Goal: Task Accomplishment & Management: Manage account settings

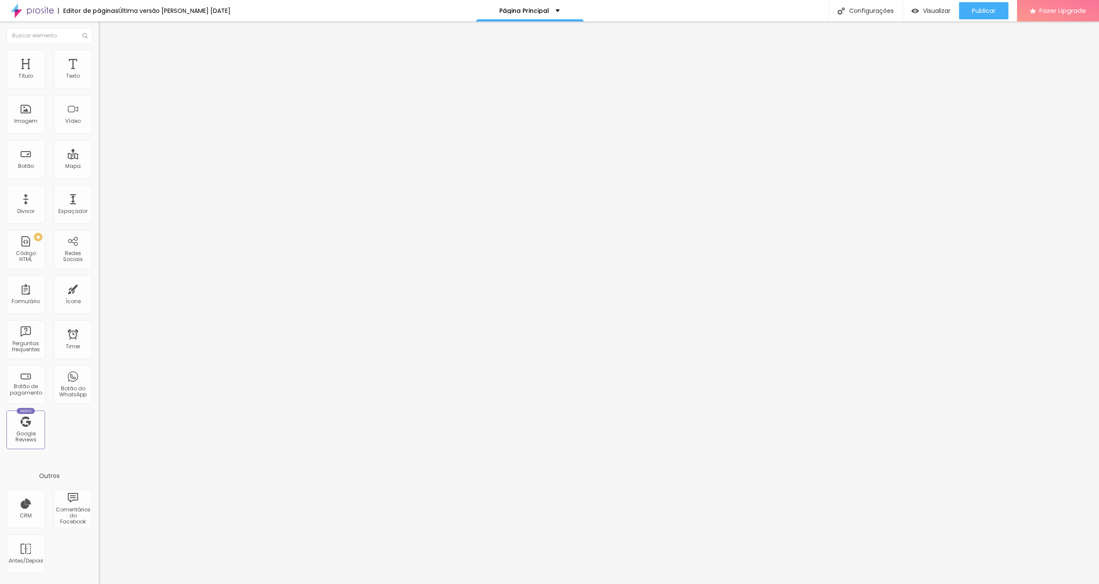
click at [99, 51] on img at bounding box center [103, 54] width 8 height 8
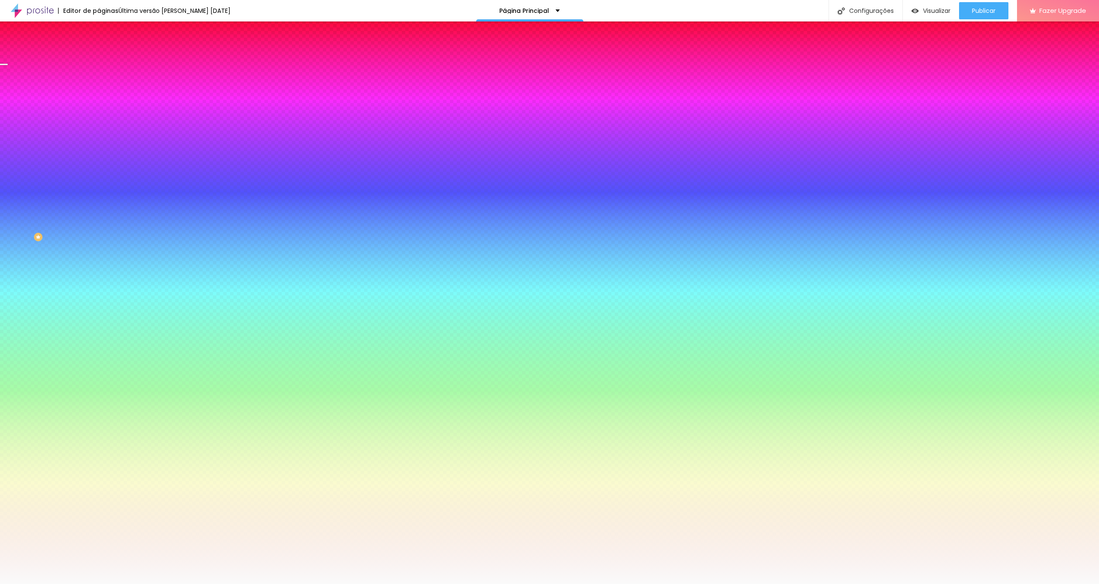
click at [99, 79] on span "Trocar imagem" at bounding box center [122, 75] width 47 height 7
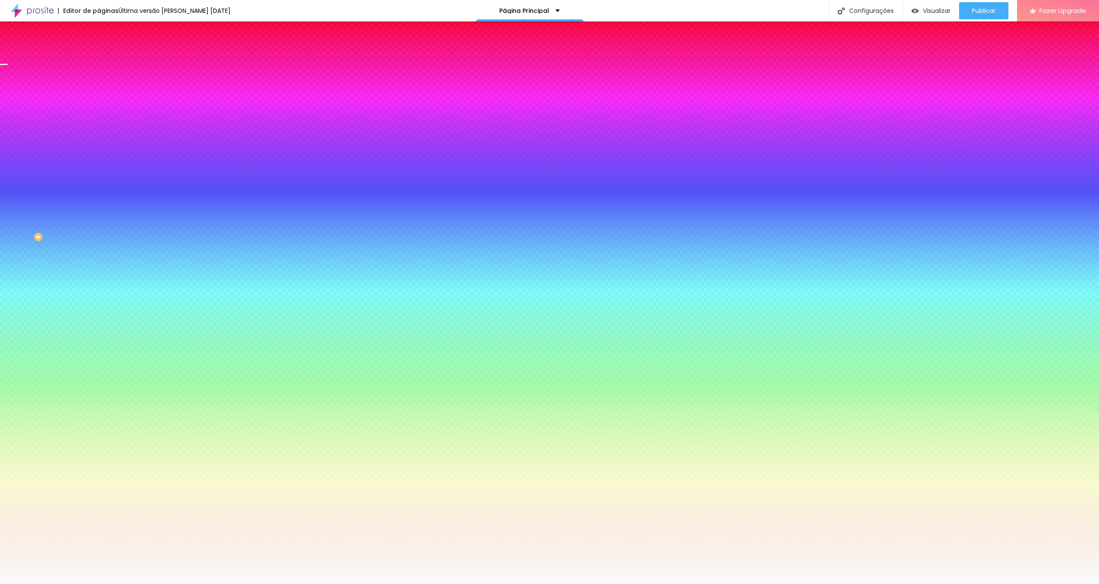
click at [973, 11] on span "Publicar" at bounding box center [984, 10] width 24 height 7
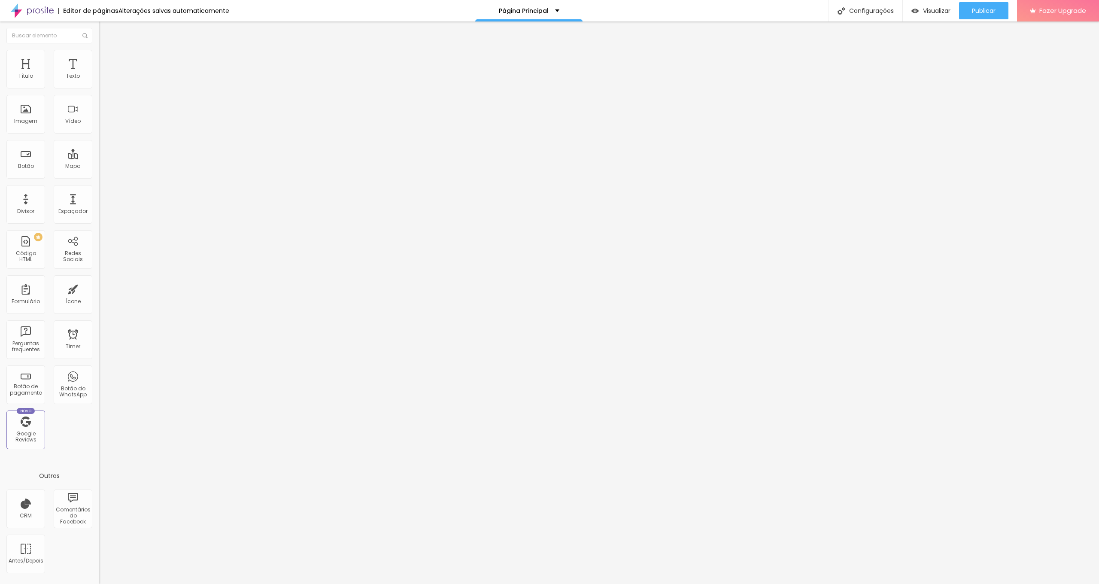
click at [99, 74] on span "Trocar imagem" at bounding box center [122, 70] width 47 height 7
click at [99, 73] on div "Trocar imagem" at bounding box center [148, 70] width 99 height 6
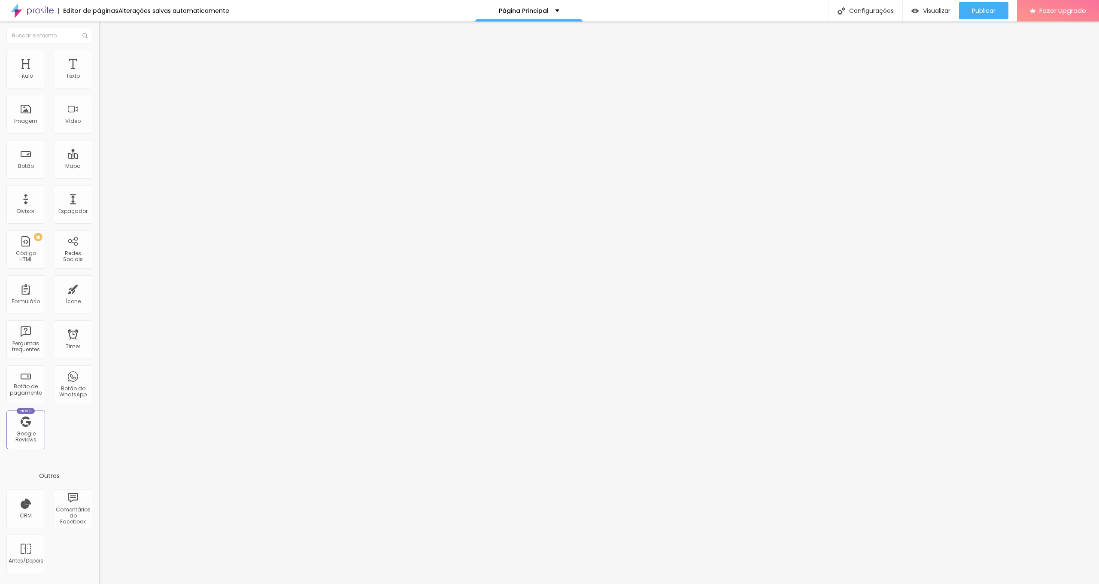
click at [99, 58] on img at bounding box center [103, 62] width 8 height 8
type input "11"
type input "13"
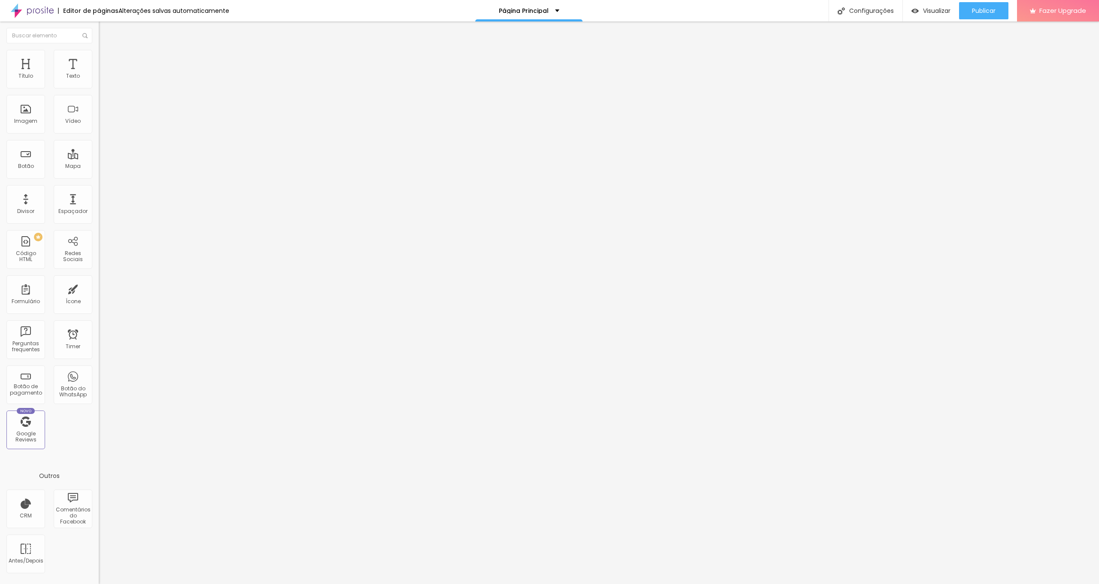
type input "14"
type input "16"
type input "18"
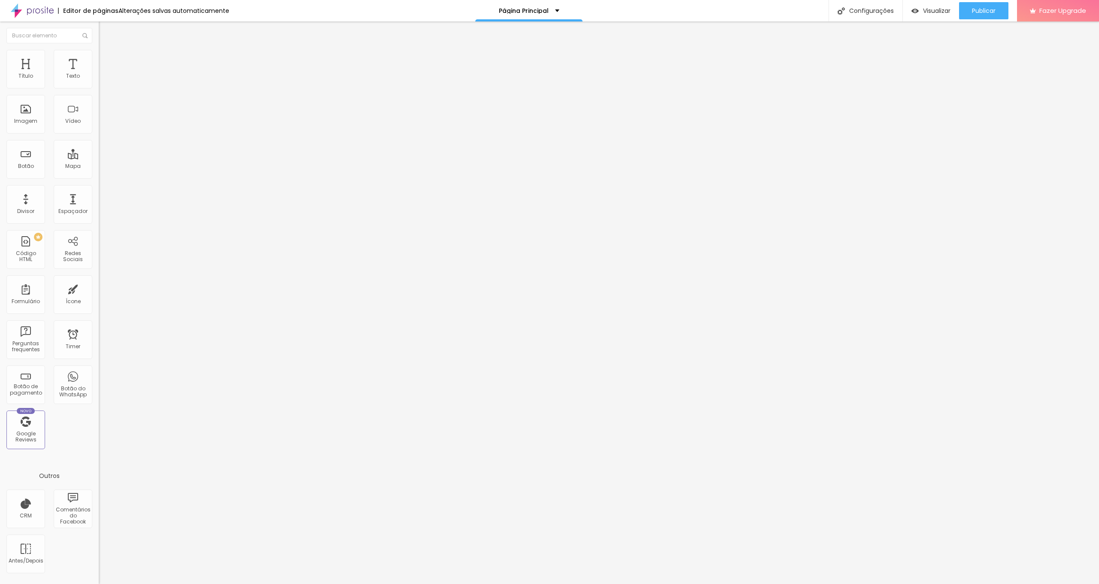
type input "18"
type input "19"
type input "20"
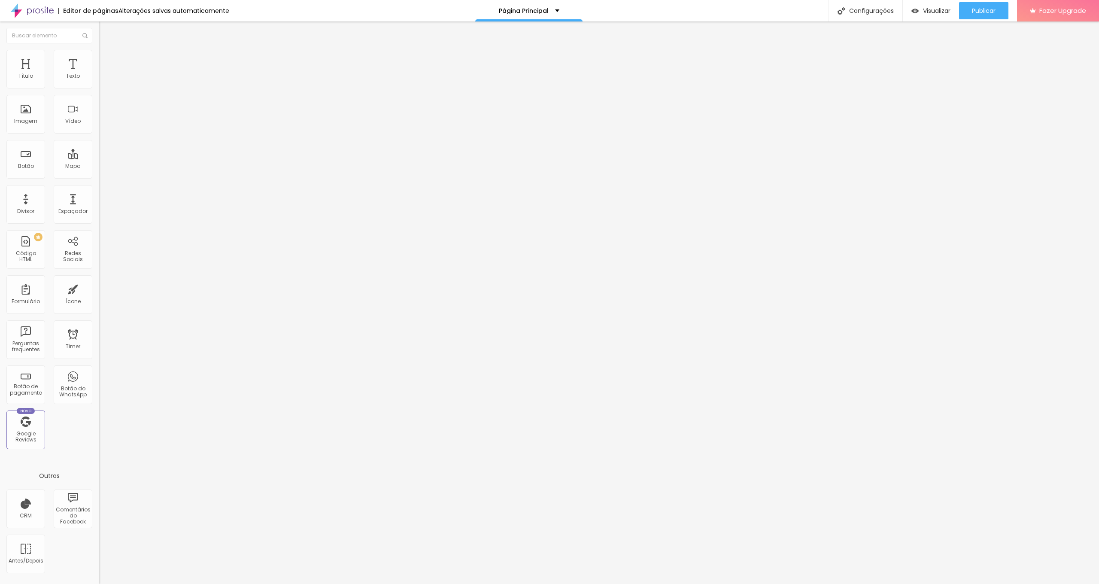
type input "21"
type input "22"
type input "23"
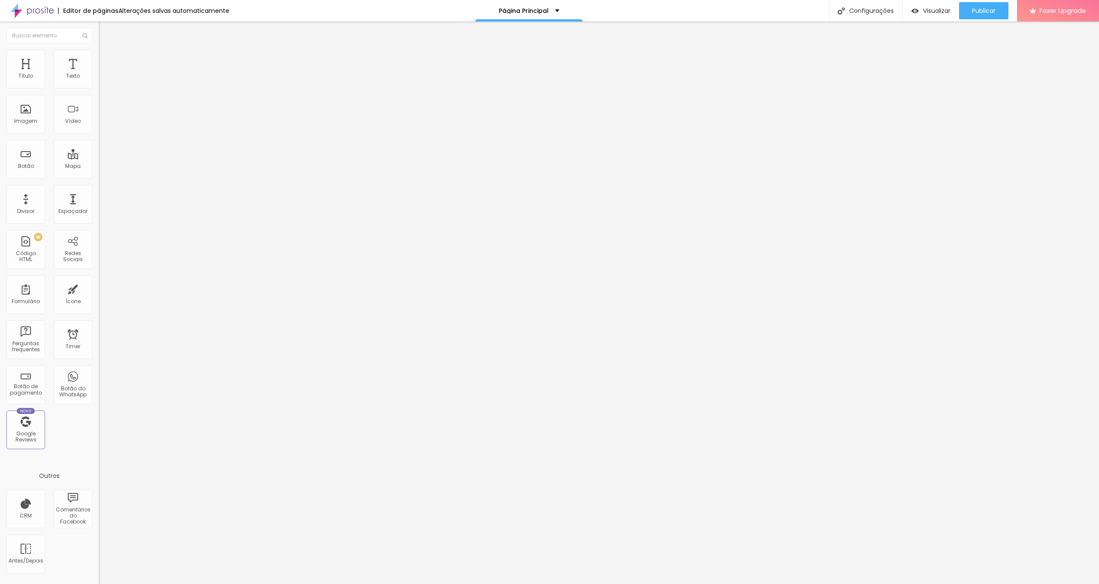
type input "23"
type input "24"
drag, startPoint x: 26, startPoint y: 83, endPoint x: 33, endPoint y: 83, distance: 6.9
click at [99, 167] on input "range" at bounding box center [126, 170] width 55 height 7
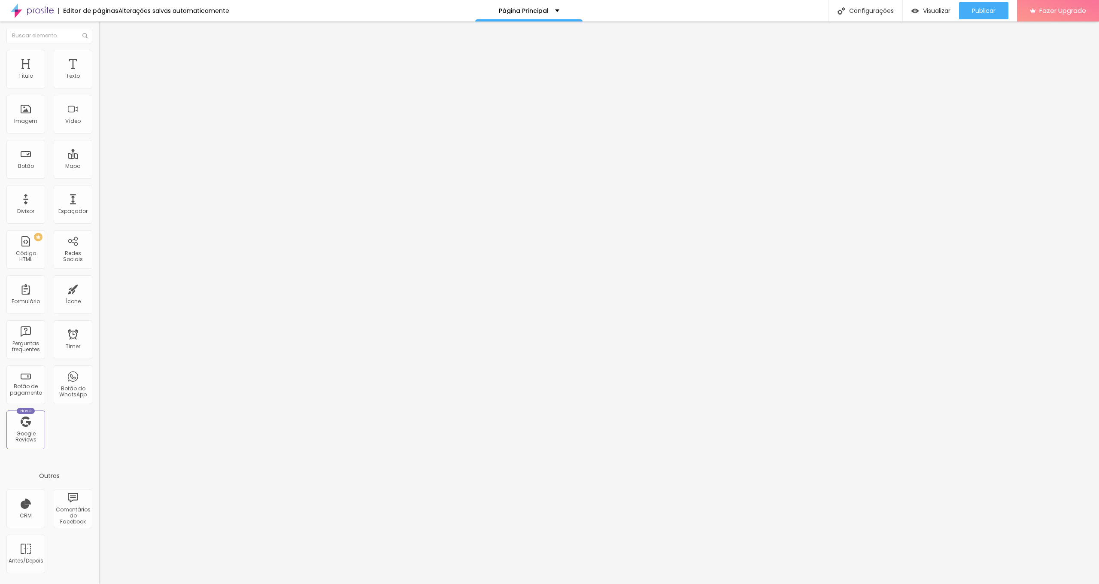
type input "23"
type input "22"
type input "21"
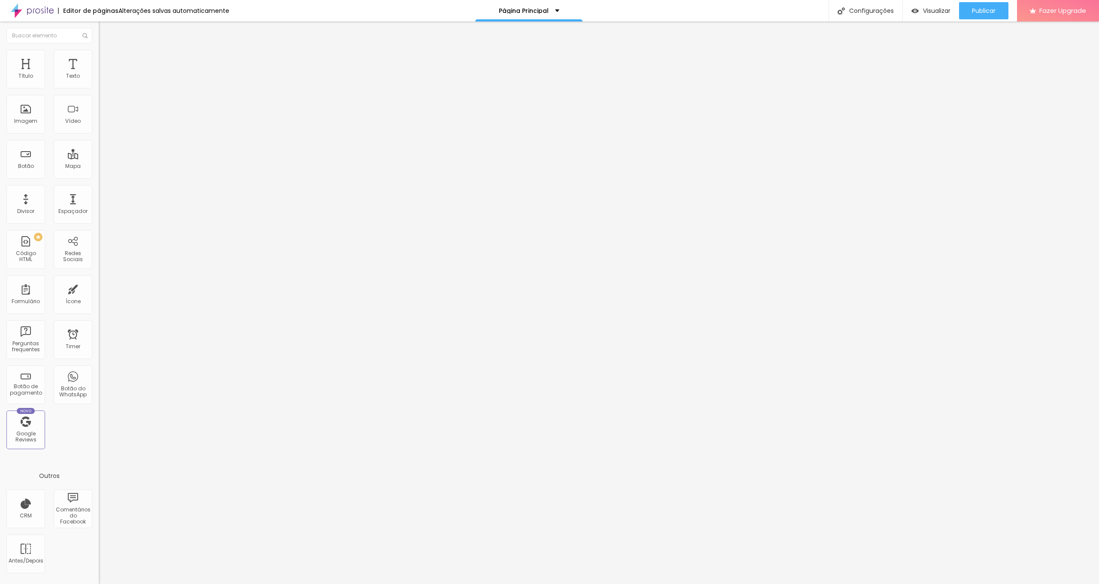
type input "21"
type input "20"
type input "19"
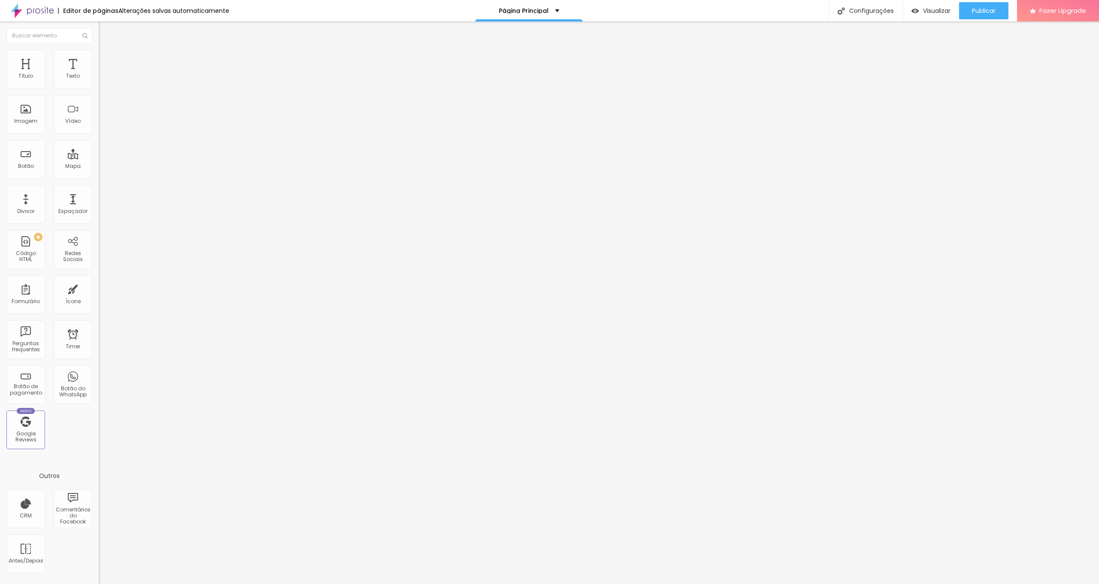
type input "18"
type input "17"
type input "16"
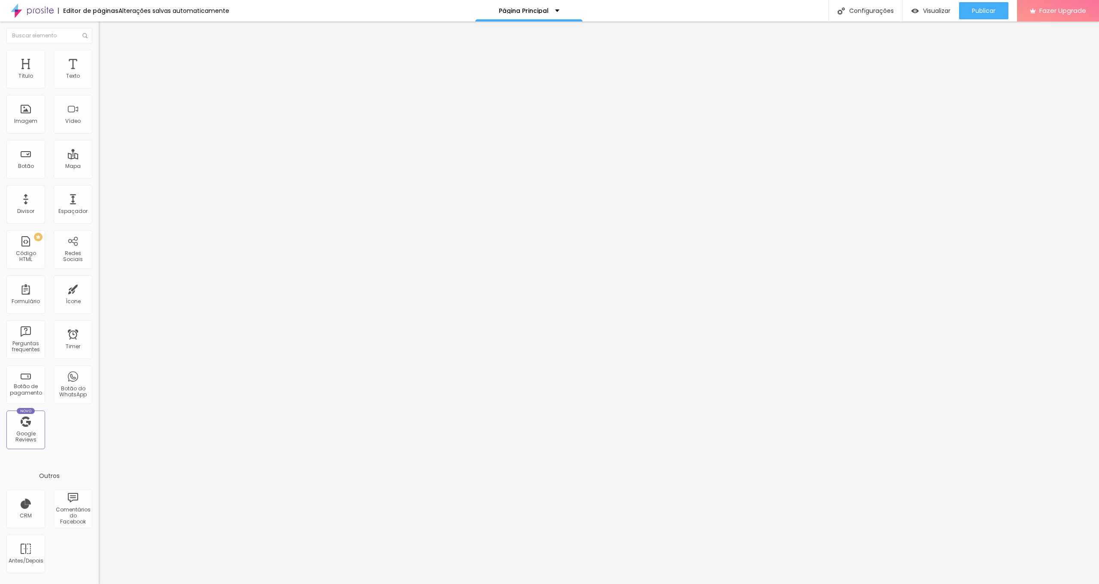
type input "16"
type input "15"
type input "14"
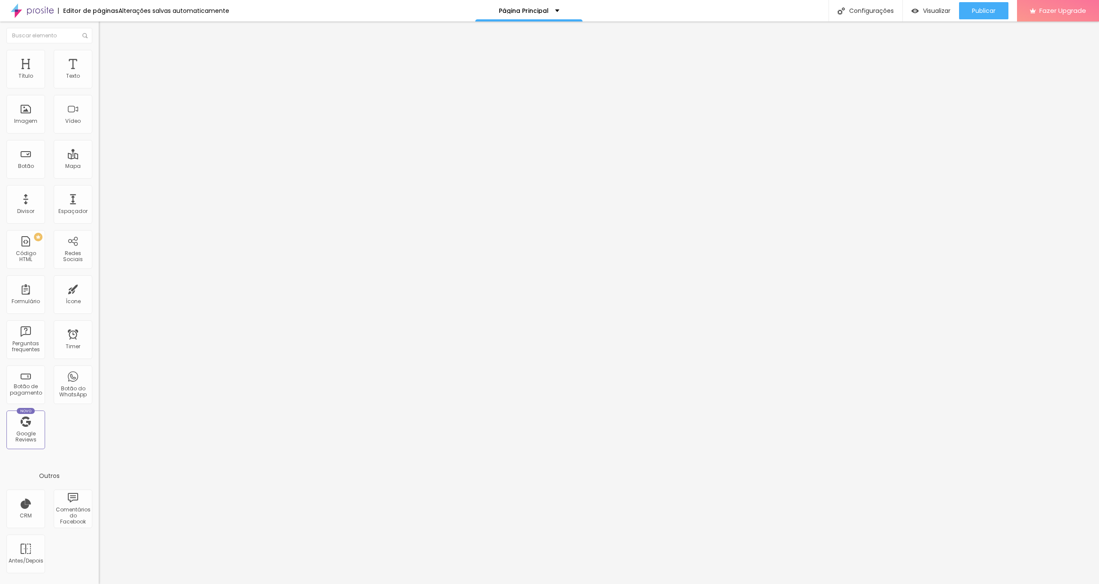
type input "13"
drag, startPoint x: 32, startPoint y: 83, endPoint x: 27, endPoint y: 82, distance: 5.2
type input "13"
click at [99, 167] on input "range" at bounding box center [126, 170] width 55 height 7
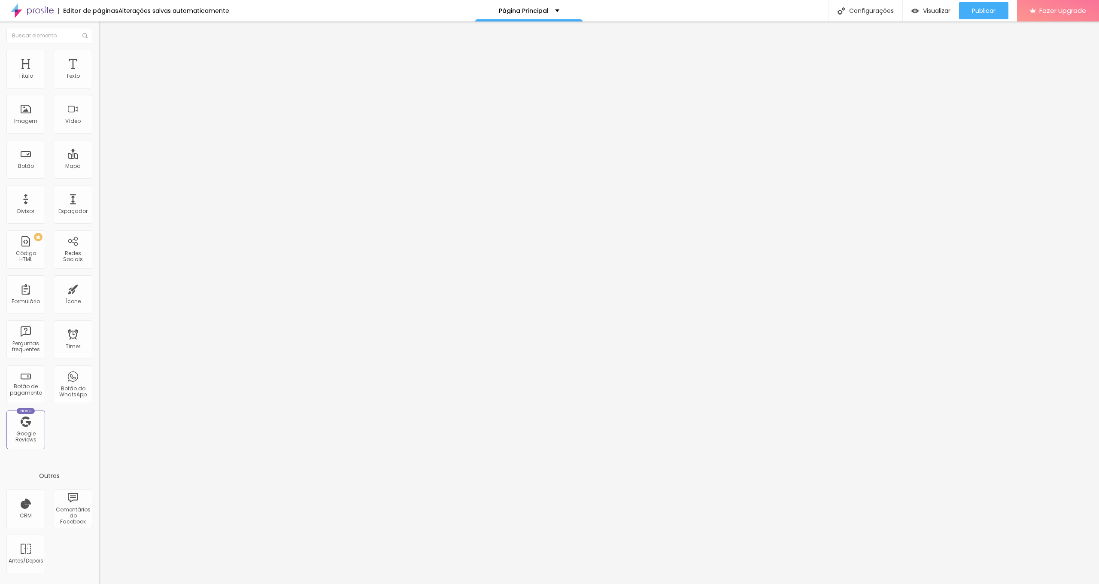
click at [99, 49] on ul "Conteúdo Estilo Avançado" at bounding box center [148, 54] width 99 height 26
click at [99, 54] on img at bounding box center [103, 54] width 8 height 8
click at [99, 49] on img at bounding box center [103, 45] width 8 height 8
click at [99, 73] on div "Trocar imagem" at bounding box center [148, 70] width 99 height 6
click at [99, 134] on span "1:1 Quadrado" at bounding box center [116, 130] width 34 height 7
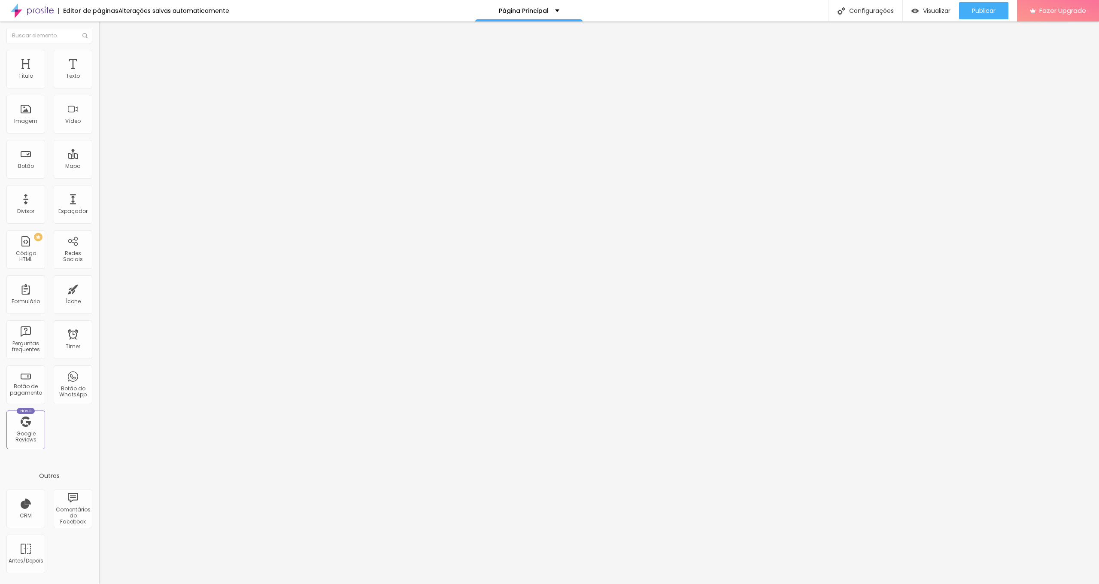
click at [99, 139] on div "Cinema 16:9" at bounding box center [148, 136] width 99 height 5
click at [106, 143] on span "Cinema" at bounding box center [116, 138] width 21 height 7
click at [99, 147] on div "Padrão 4:3" at bounding box center [148, 144] width 99 height 5
click at [99, 153] on span "Quadrado" at bounding box center [113, 149] width 28 height 7
click at [99, 158] on span "Original" at bounding box center [109, 154] width 21 height 7
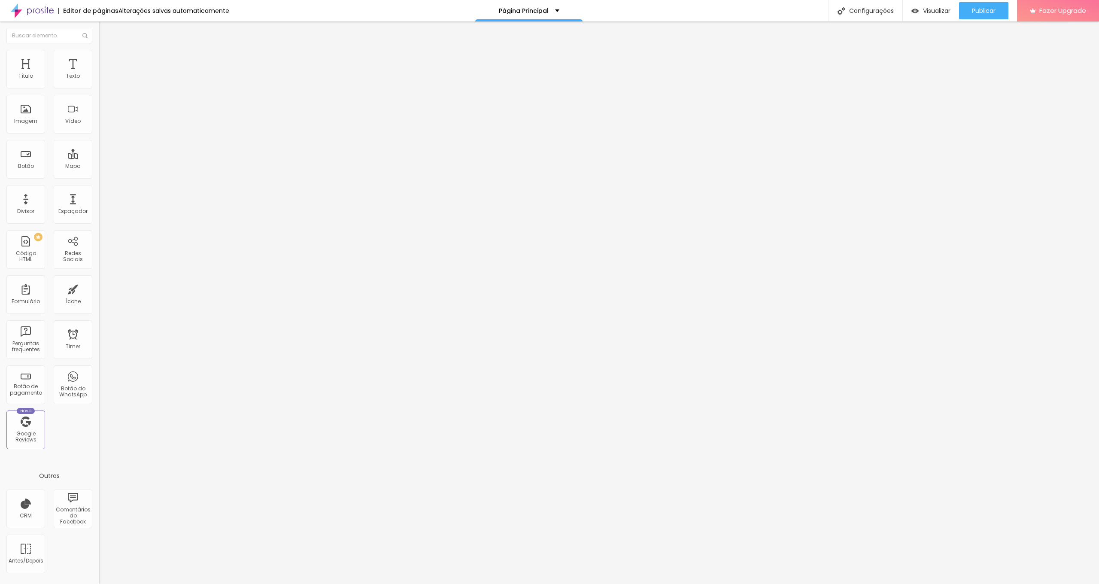
scroll to position [0, 0]
click at [99, 134] on span "1:1 Quadrado" at bounding box center [116, 130] width 34 height 7
click at [99, 158] on span "Original" at bounding box center [109, 154] width 21 height 7
click at [99, 150] on span "Quadrado" at bounding box center [113, 146] width 28 height 7
click at [99, 145] on span "Padrão" at bounding box center [108, 140] width 19 height 7
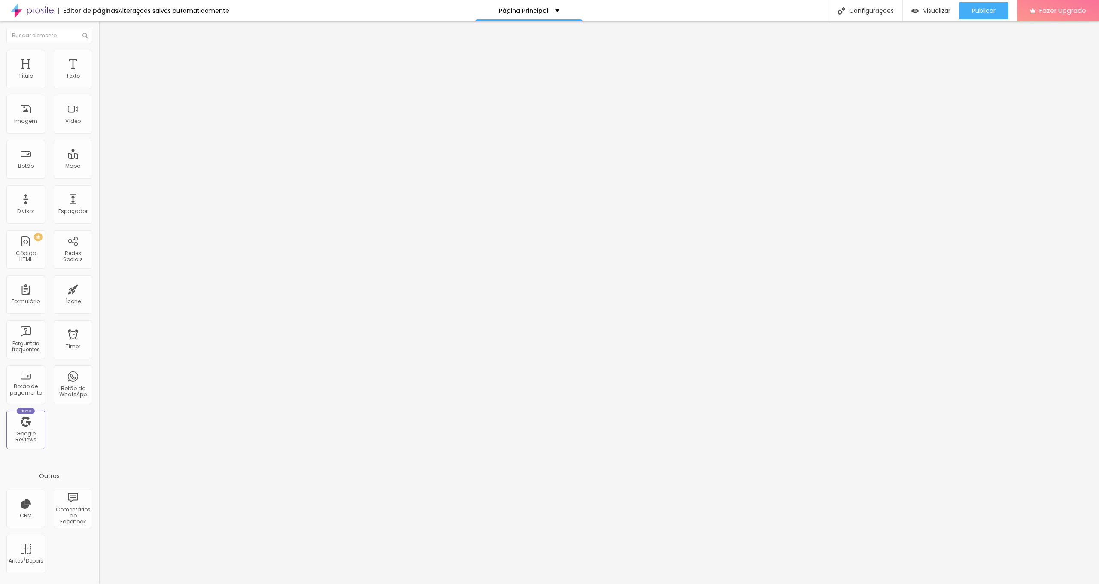
click at [99, 140] on span "Cinema" at bounding box center [109, 135] width 21 height 7
click at [99, 158] on span "Original" at bounding box center [109, 154] width 21 height 7
click at [99, 134] on span "Original" at bounding box center [109, 130] width 21 height 7
click at [99, 140] on span "Cinema" at bounding box center [109, 135] width 21 height 7
click at [99, 148] on span "Padrão" at bounding box center [108, 143] width 19 height 7
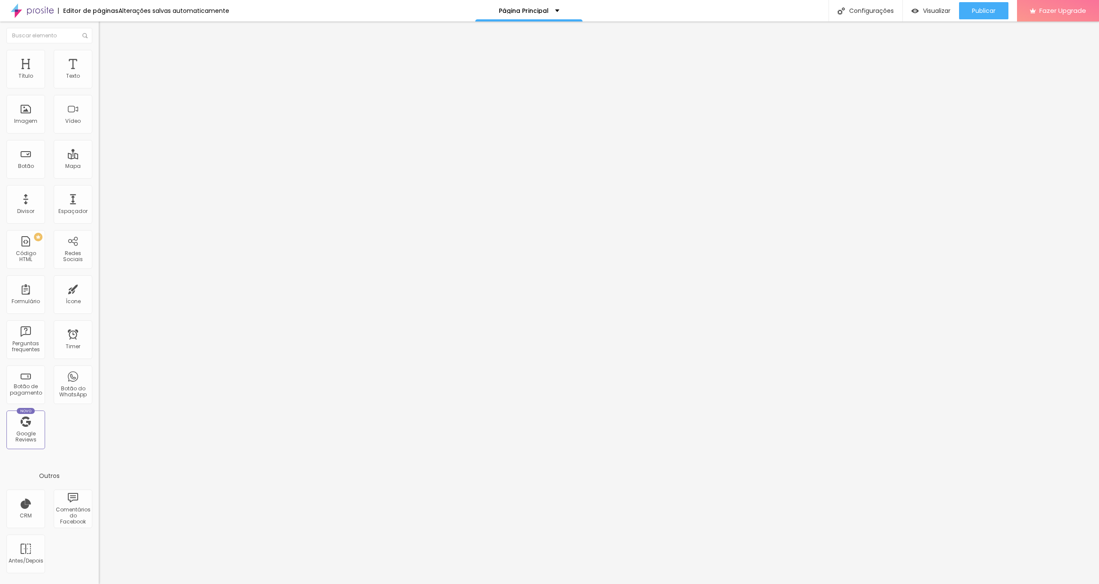
click at [99, 152] on div "Quadrado 1:1" at bounding box center [148, 149] width 99 height 5
click at [99, 134] on span "Original" at bounding box center [109, 130] width 21 height 7
click at [99, 150] on span "Quadrado" at bounding box center [113, 146] width 28 height 7
click at [99, 74] on span "Trocar imagem" at bounding box center [122, 70] width 47 height 7
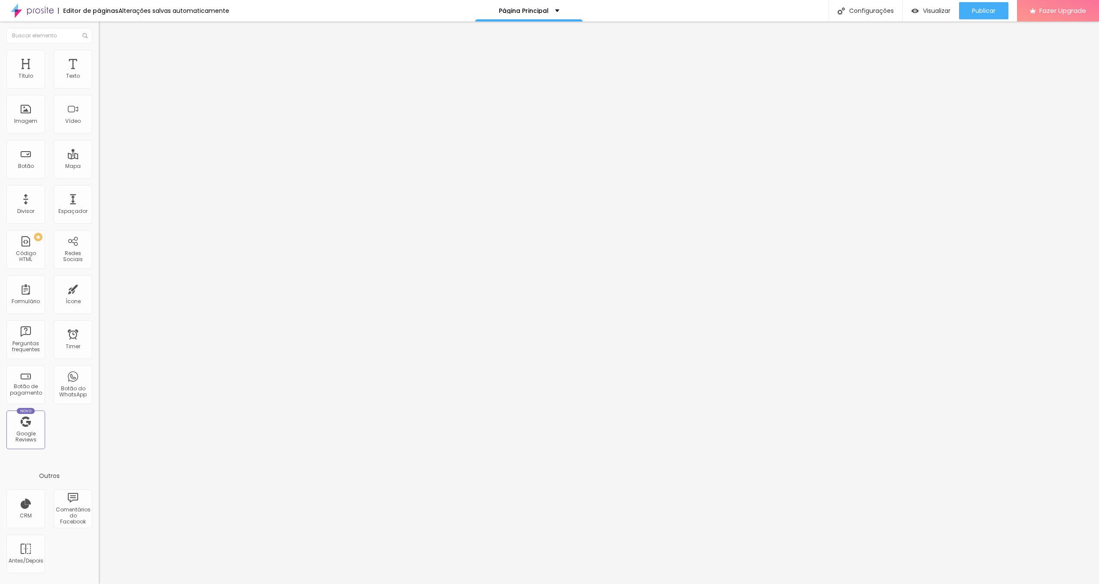
click at [99, 74] on span "Trocar imagem" at bounding box center [122, 70] width 47 height 7
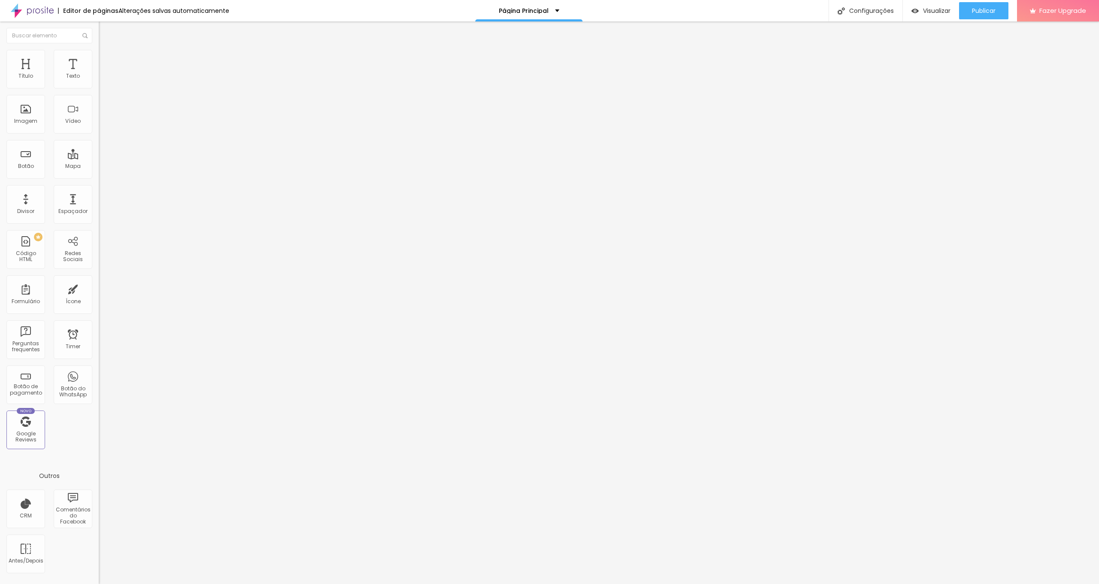
click at [99, 74] on span "Trocar imagem" at bounding box center [122, 70] width 47 height 7
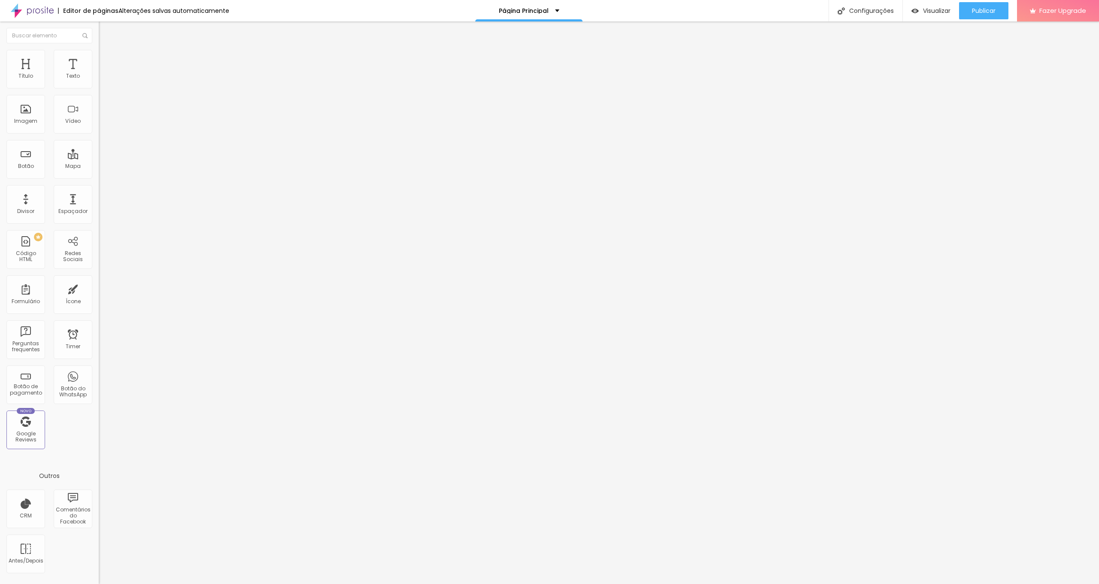
click at [201, 583] on div at bounding box center [549, 589] width 1099 height 0
click at [199, 583] on div at bounding box center [549, 589] width 1099 height 0
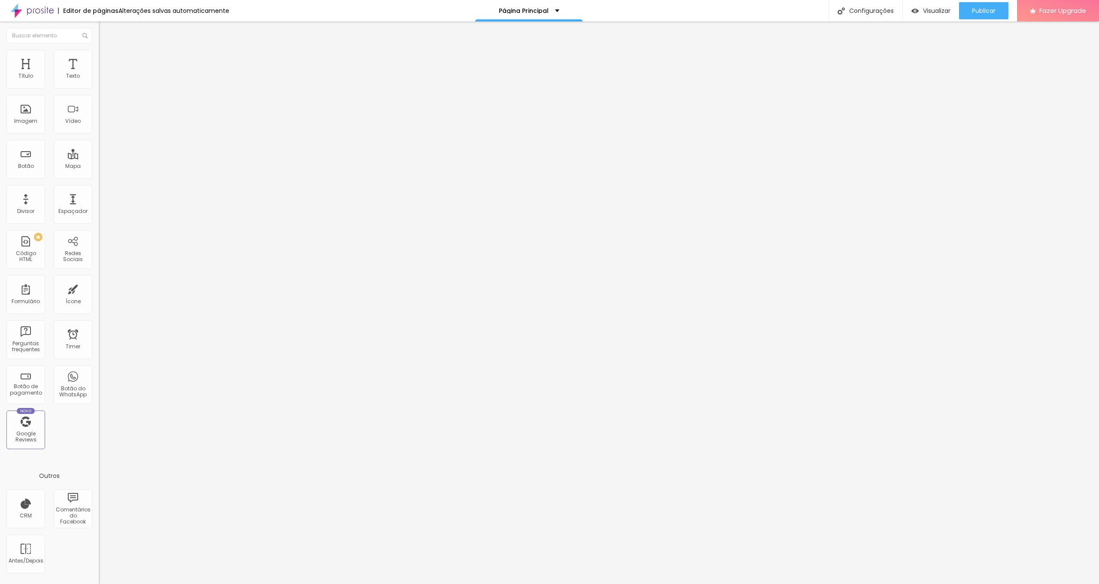
click at [106, 58] on span "Estilo" at bounding box center [112, 55] width 13 height 7
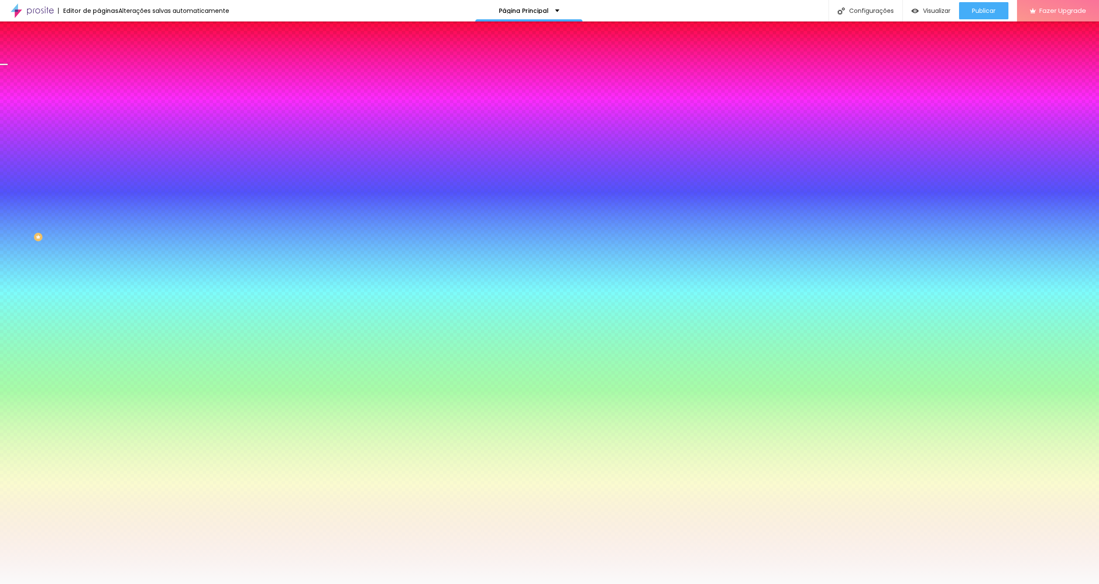
click at [99, 79] on span "Trocar imagem" at bounding box center [122, 75] width 47 height 7
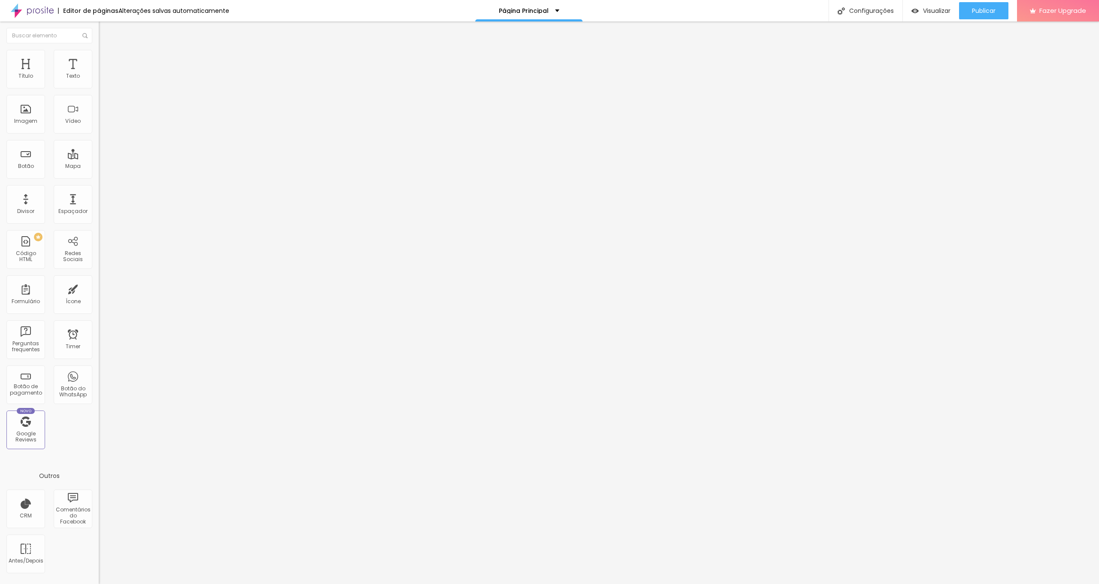
click at [99, 74] on span "Trocar imagem" at bounding box center [122, 70] width 47 height 7
click at [106, 58] on span "Estilo" at bounding box center [112, 55] width 13 height 7
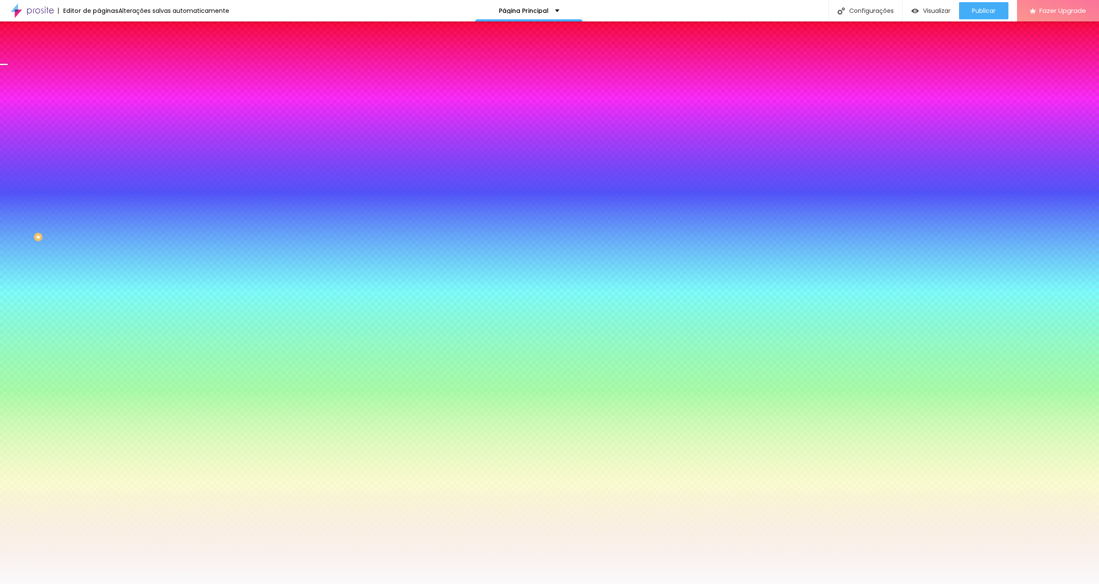
click at [99, 79] on span "Trocar imagem" at bounding box center [122, 75] width 47 height 7
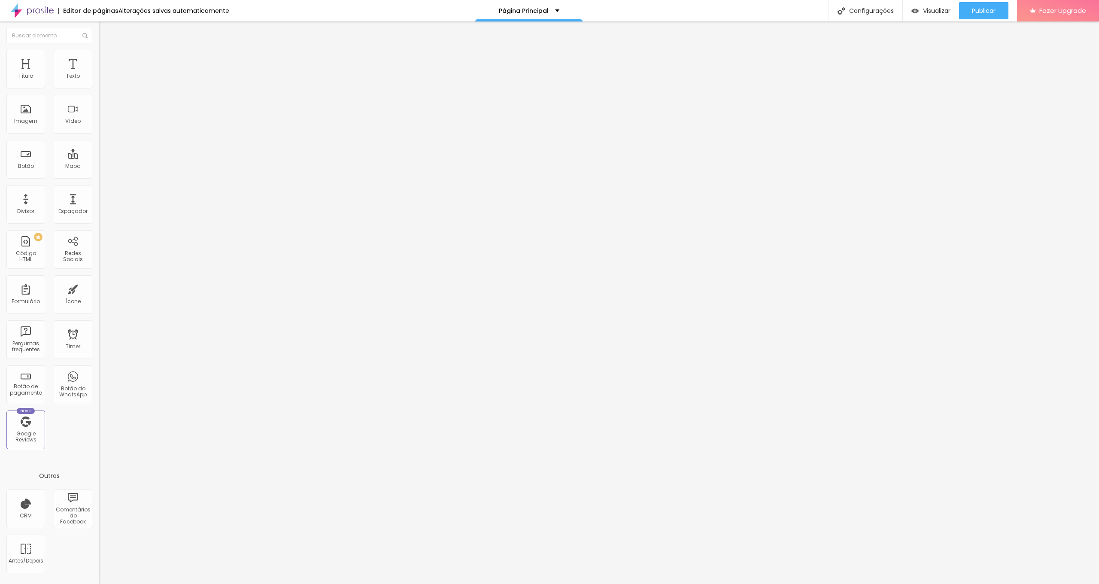
click at [99, 56] on ul "Conteúdo Estilo Avançado" at bounding box center [148, 54] width 99 height 26
click at [99, 27] on button "Editar Coluna" at bounding box center [148, 31] width 99 height 20
click at [105, 30] on img "button" at bounding box center [108, 31] width 7 height 7
click at [105, 28] on img "button" at bounding box center [108, 31] width 7 height 7
click at [41, 16] on img at bounding box center [32, 10] width 43 height 21
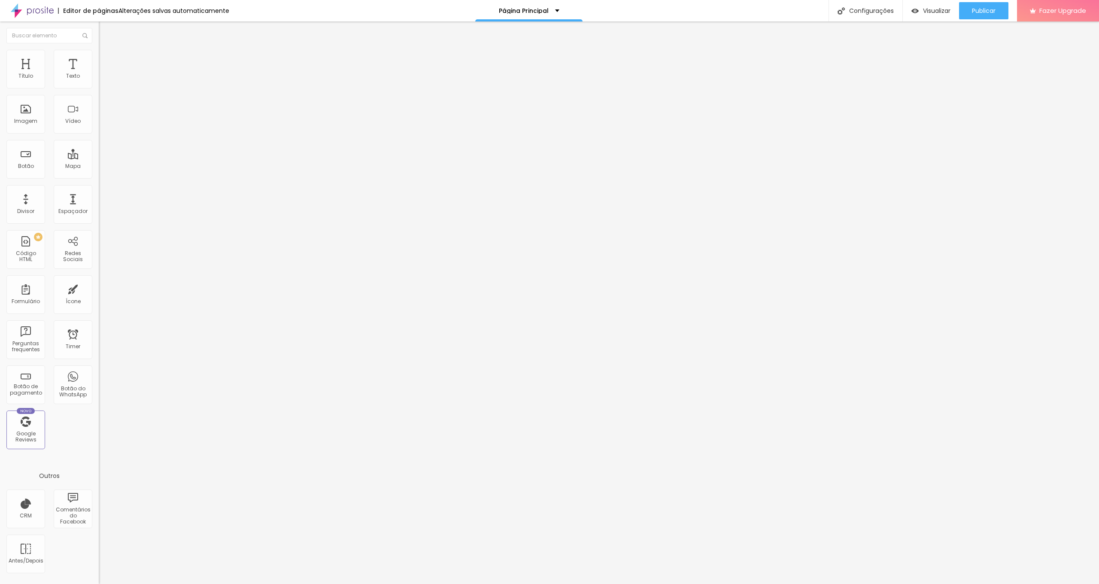
click at [99, 50] on img at bounding box center [103, 54] width 8 height 8
click at [99, 58] on img at bounding box center [103, 62] width 8 height 8
click at [99, 53] on img at bounding box center [103, 54] width 8 height 8
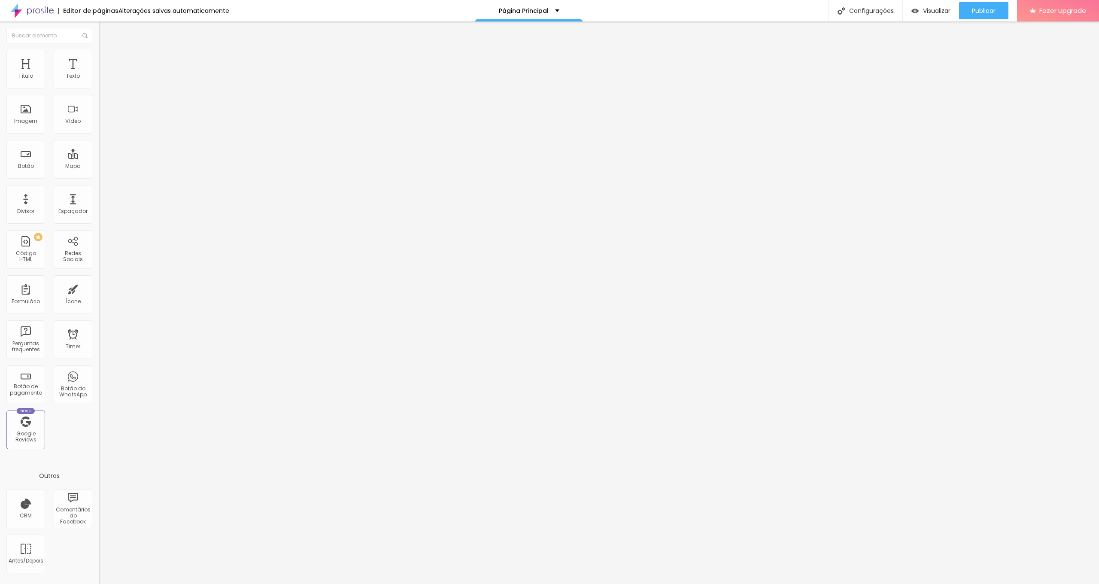
click at [106, 51] on span "Conteúdo" at bounding box center [119, 46] width 27 height 7
click at [99, 173] on div "Facebook" at bounding box center [148, 175] width 99 height 5
click at [103, 188] on div "Facebook" at bounding box center [147, 235] width 89 height 95
click at [99, 581] on button "+ Adicionar Icone" at bounding box center [126, 585] width 54 height 9
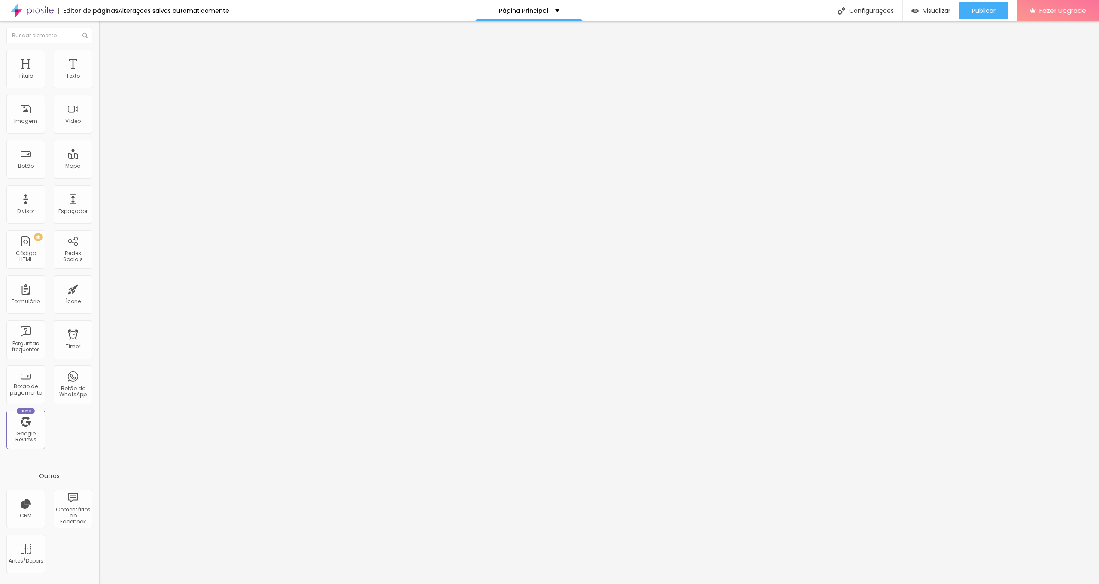
click at [106, 59] on span "Estilo" at bounding box center [112, 55] width 13 height 7
click at [99, 58] on li "Avançado" at bounding box center [148, 62] width 99 height 9
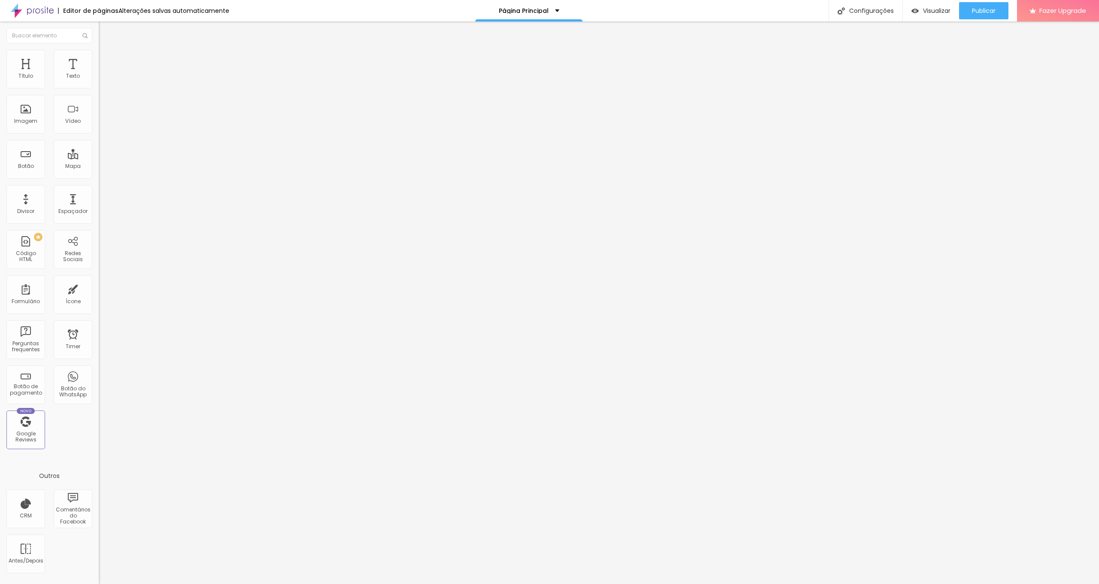
click at [99, 56] on li "Estilo" at bounding box center [148, 54] width 99 height 9
click at [99, 50] on li "Conteúdo" at bounding box center [148, 45] width 99 height 9
click at [99, 36] on button "Editar Redes Sociais" at bounding box center [148, 31] width 99 height 20
click at [67, 294] on div "Ícone" at bounding box center [73, 294] width 39 height 39
click at [104, 79] on span "Trocar icone" at bounding box center [123, 75] width 38 height 7
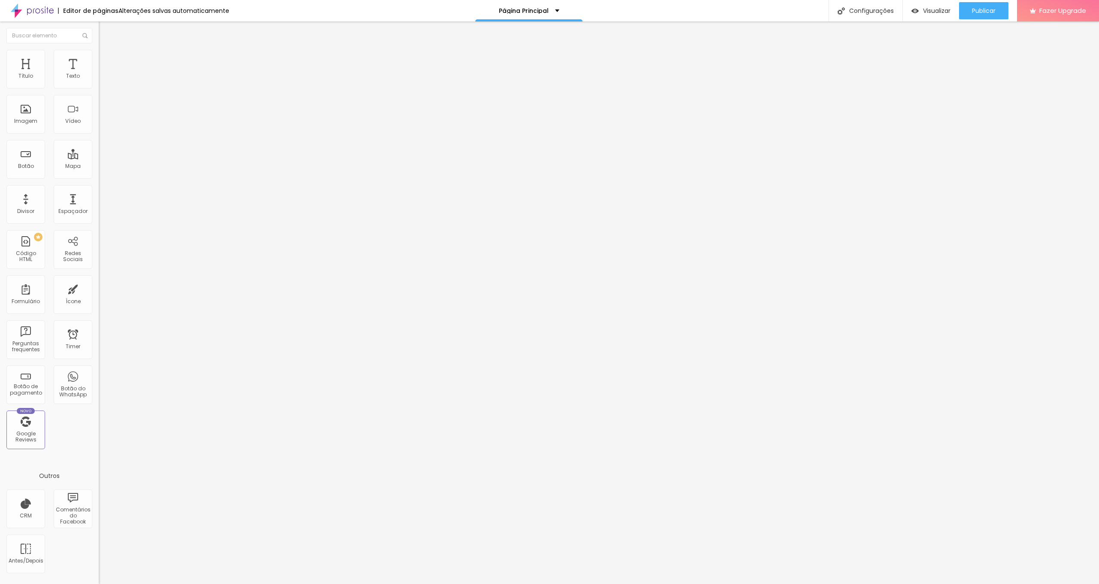
scroll to position [2115, 0]
type input "Facebook"
drag, startPoint x: 499, startPoint y: 106, endPoint x: 491, endPoint y: 151, distance: 45.3
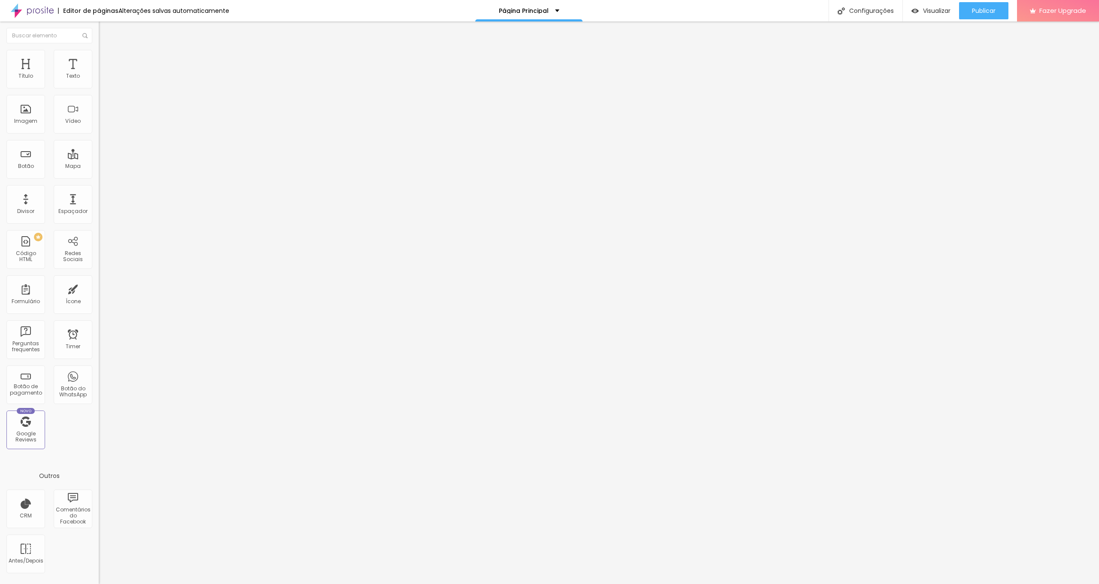
click at [99, 56] on li "Estilo" at bounding box center [148, 54] width 99 height 9
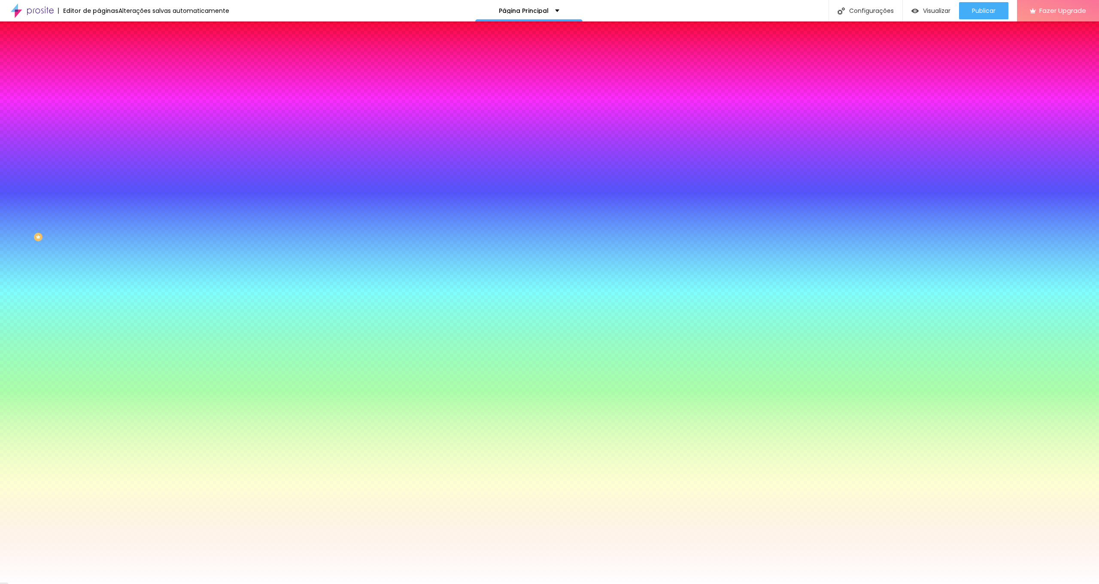
click at [99, 58] on img at bounding box center [103, 62] width 8 height 8
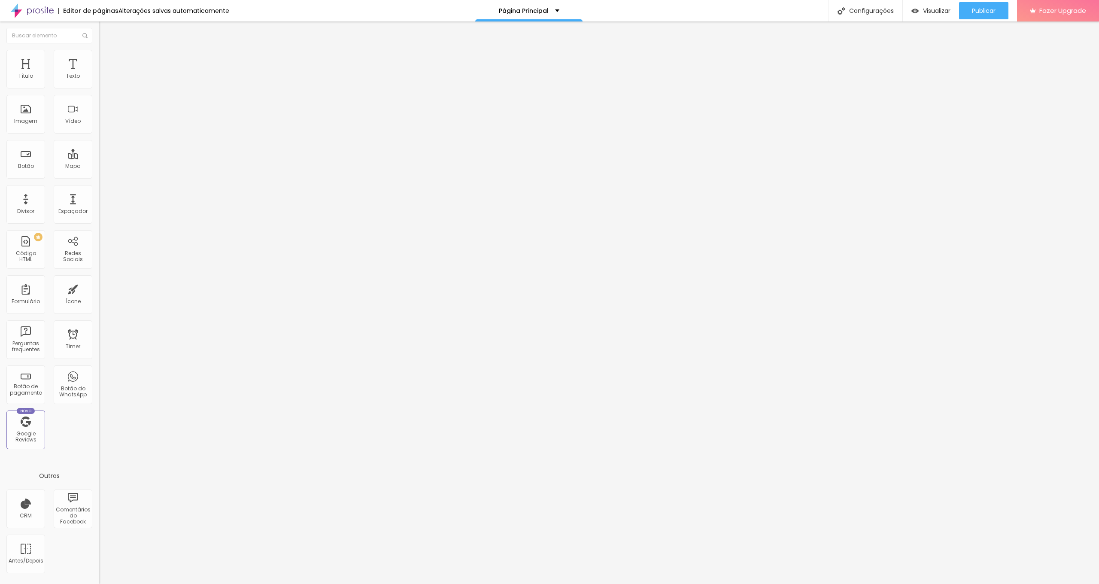
scroll to position [0, 0]
click at [99, 315] on input "text" at bounding box center [150, 319] width 103 height 9
click at [99, 53] on img at bounding box center [103, 54] width 8 height 8
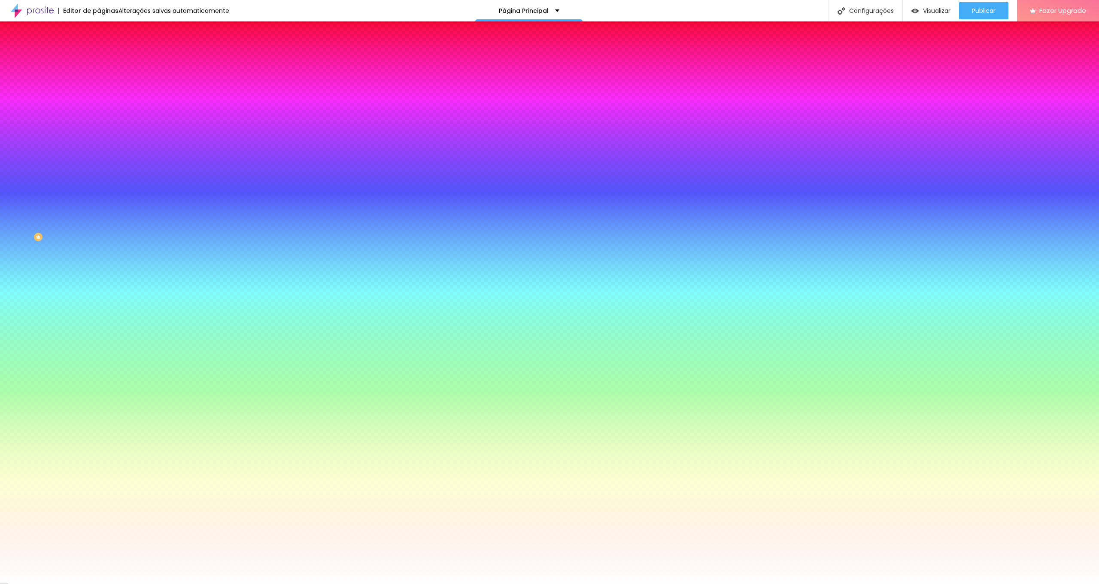
click at [99, 49] on img at bounding box center [103, 45] width 8 height 8
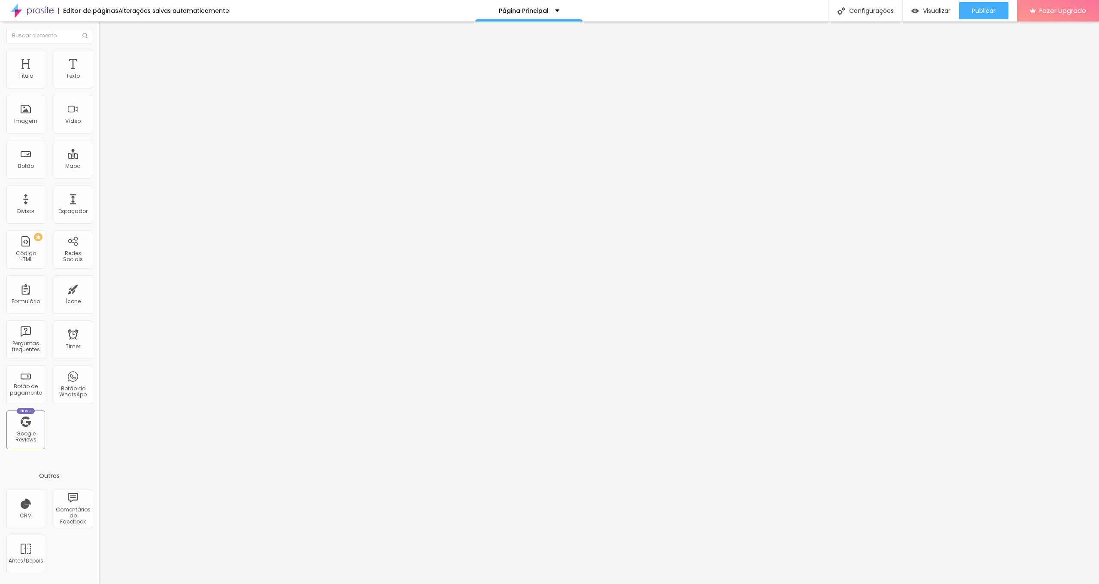
click at [99, 52] on img at bounding box center [103, 54] width 8 height 8
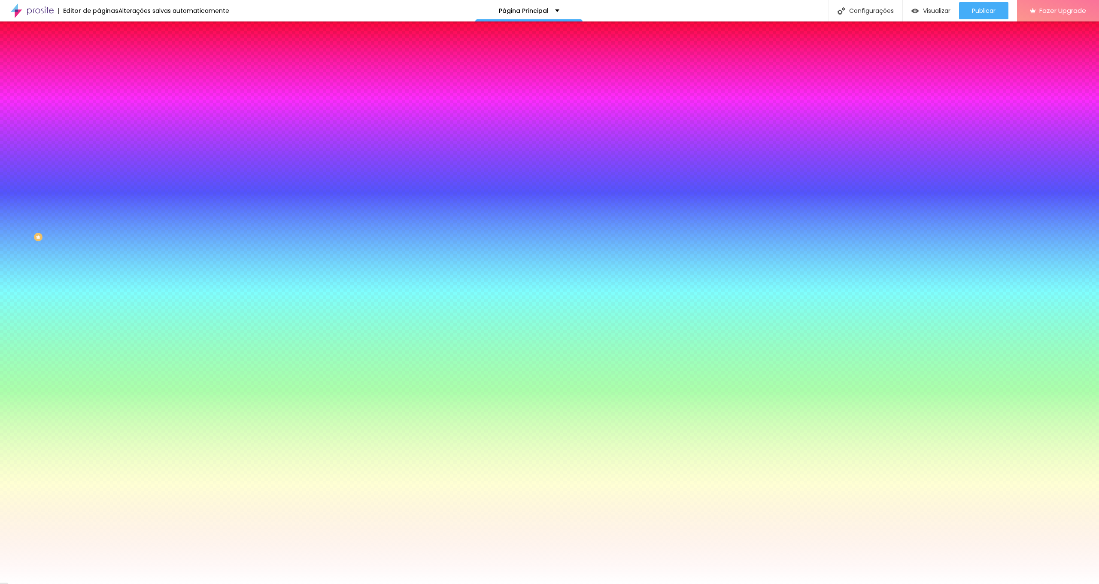
scroll to position [0, 0]
click at [99, 58] on img at bounding box center [103, 62] width 8 height 8
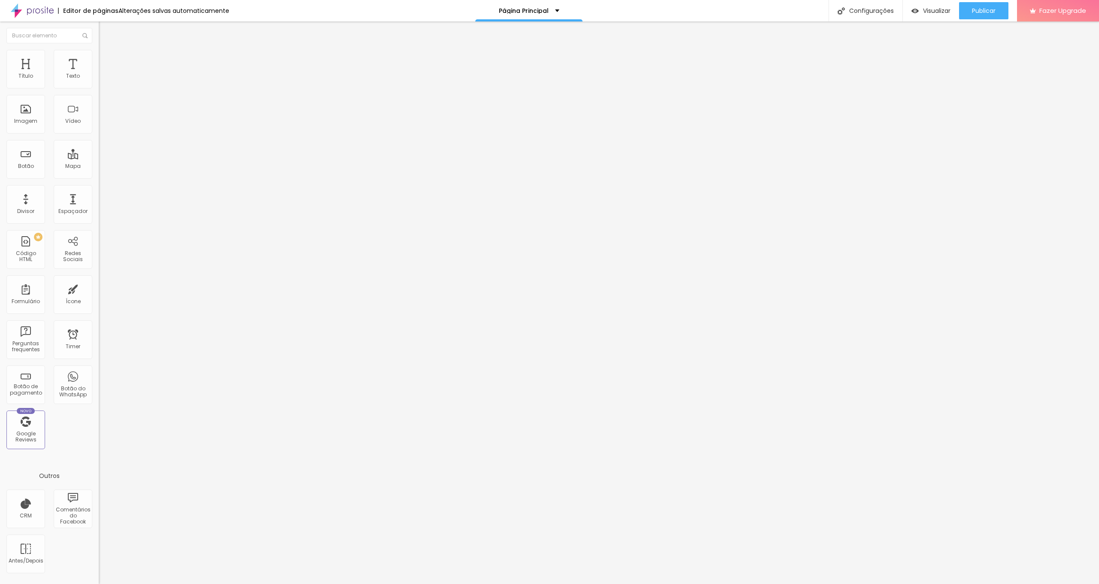
scroll to position [0, 0]
click at [99, 52] on li "Estilo" at bounding box center [148, 54] width 99 height 9
click at [105, 30] on div "Editar Redes Sociais" at bounding box center [141, 31] width 72 height 7
click at [105, 28] on div "Editar Redes Sociais" at bounding box center [141, 31] width 72 height 7
click at [99, 55] on ul "Conteúdo Estilo Avançado" at bounding box center [148, 54] width 99 height 26
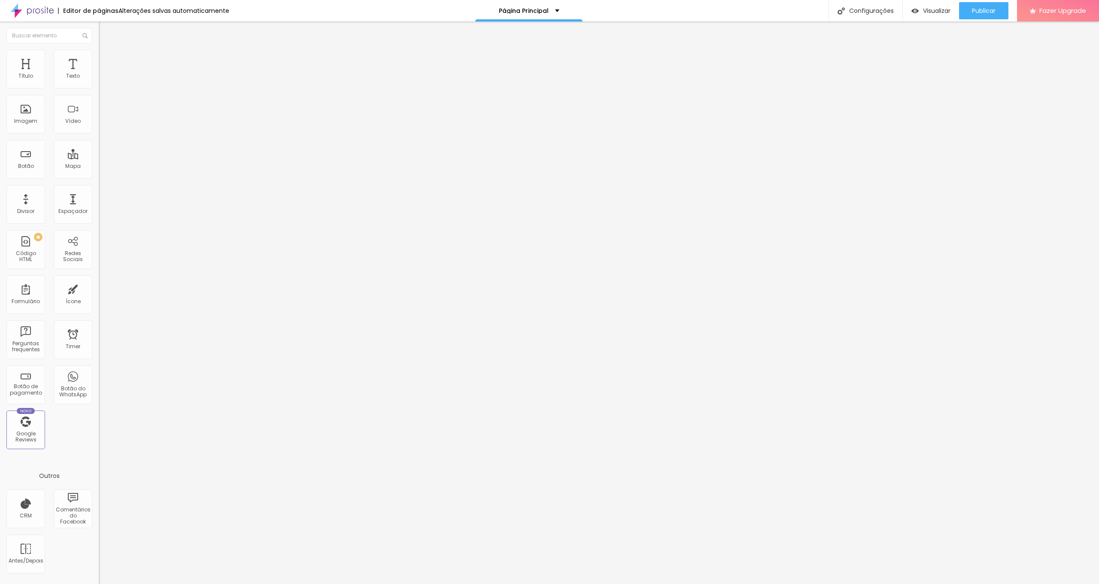
click at [99, 53] on li "Estilo" at bounding box center [148, 54] width 99 height 9
click at [99, 58] on li "Avançado" at bounding box center [148, 62] width 99 height 9
click at [99, 173] on div "Facebook" at bounding box center [148, 175] width 99 height 5
click at [99, 427] on div "Instagram" at bounding box center [148, 429] width 99 height 5
click at [99, 265] on div "Editar Redes Sociais Conteúdo Estilo Avançado Facebook Rede social Facebook End…" at bounding box center [148, 302] width 99 height 562
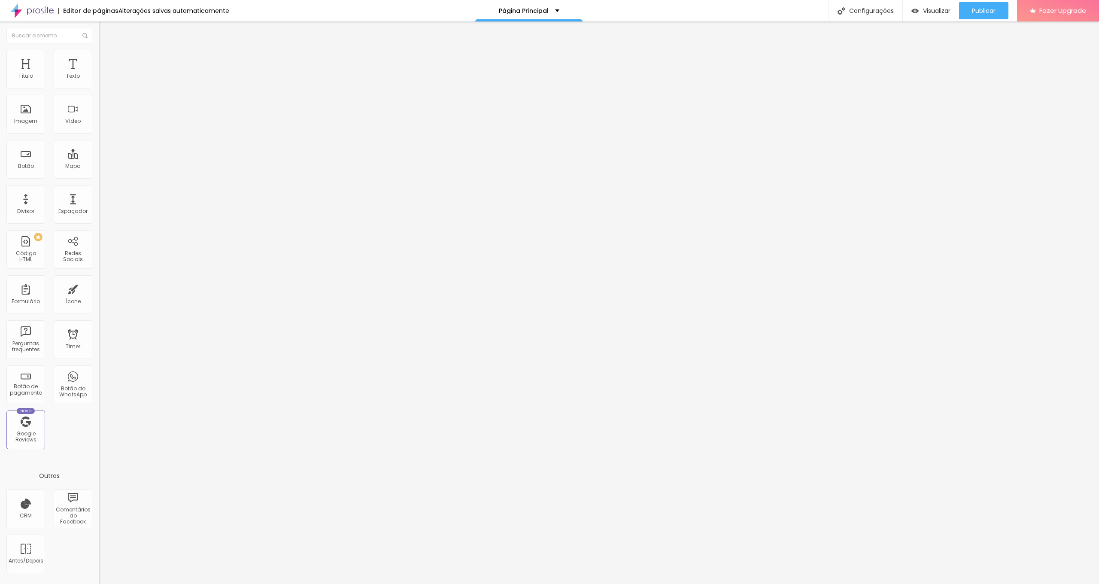
click at [99, 52] on img at bounding box center [103, 54] width 8 height 8
type input "95"
type input "90"
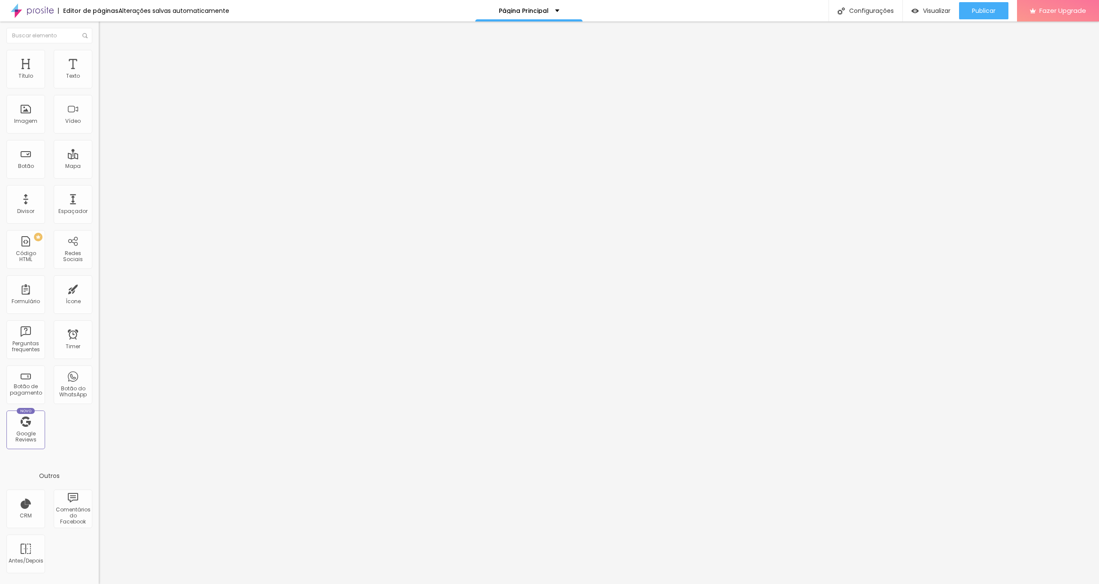
type input "85"
type input "80"
type input "75"
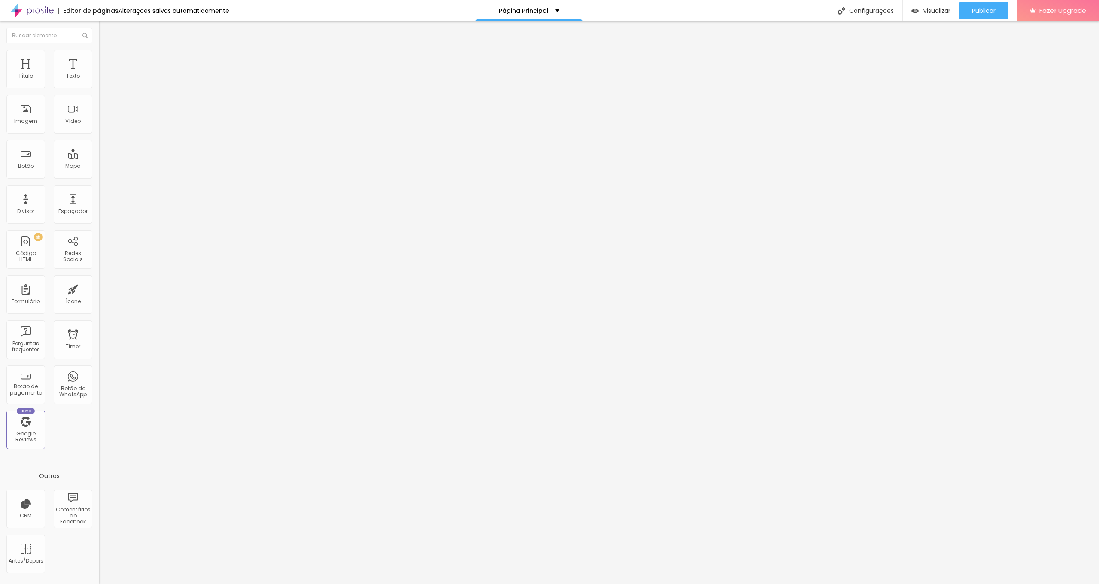
type input "75"
type input "70"
type input "65"
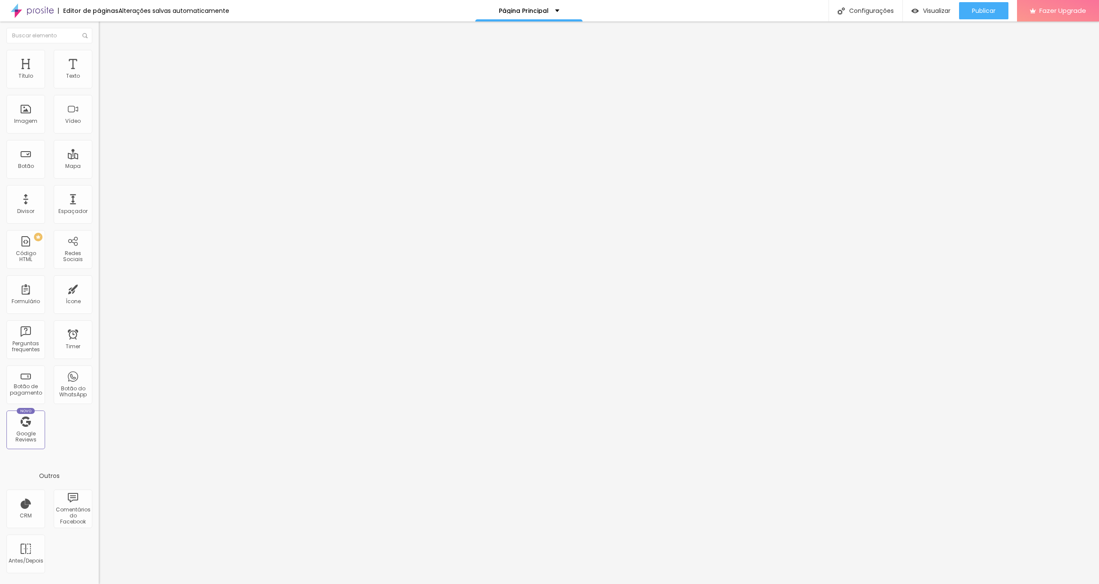
type input "60"
type input "55"
type input "50"
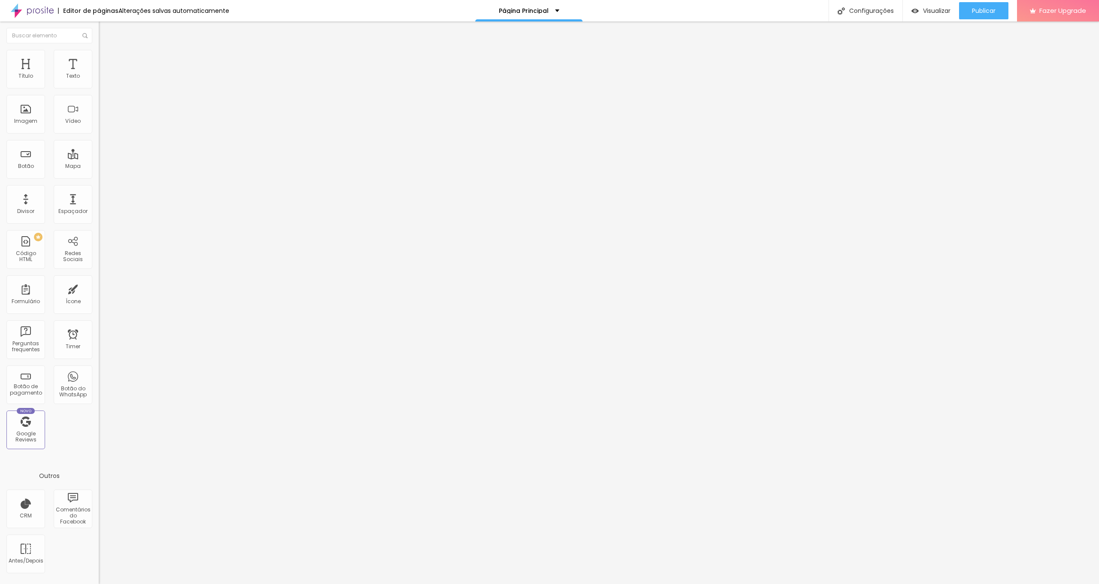
type input "50"
type input "45"
type input "40"
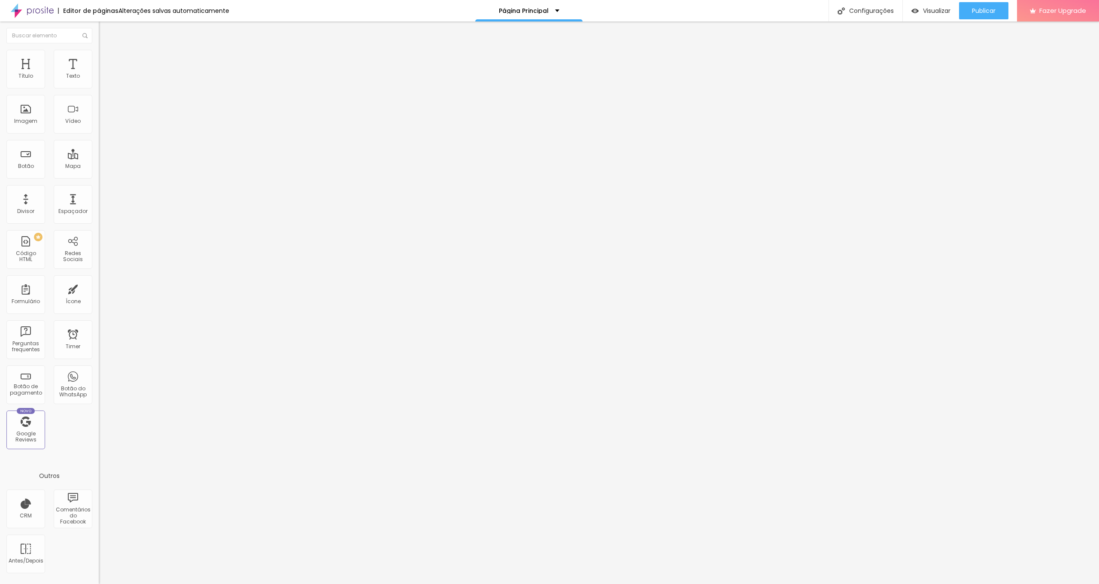
type input "35"
type input "30"
type input "25"
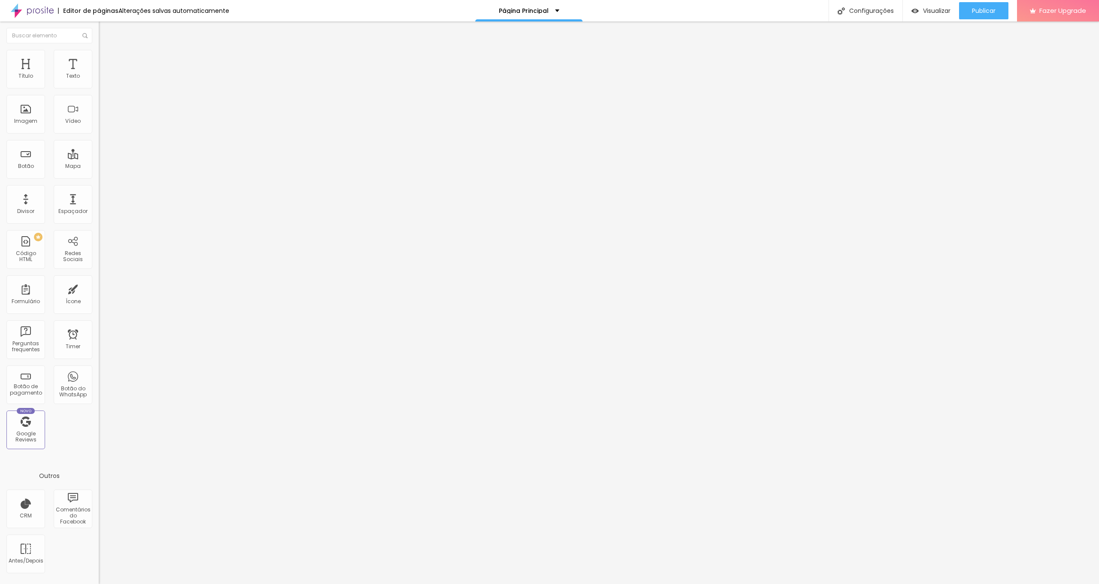
type input "25"
type input "20"
type input "25"
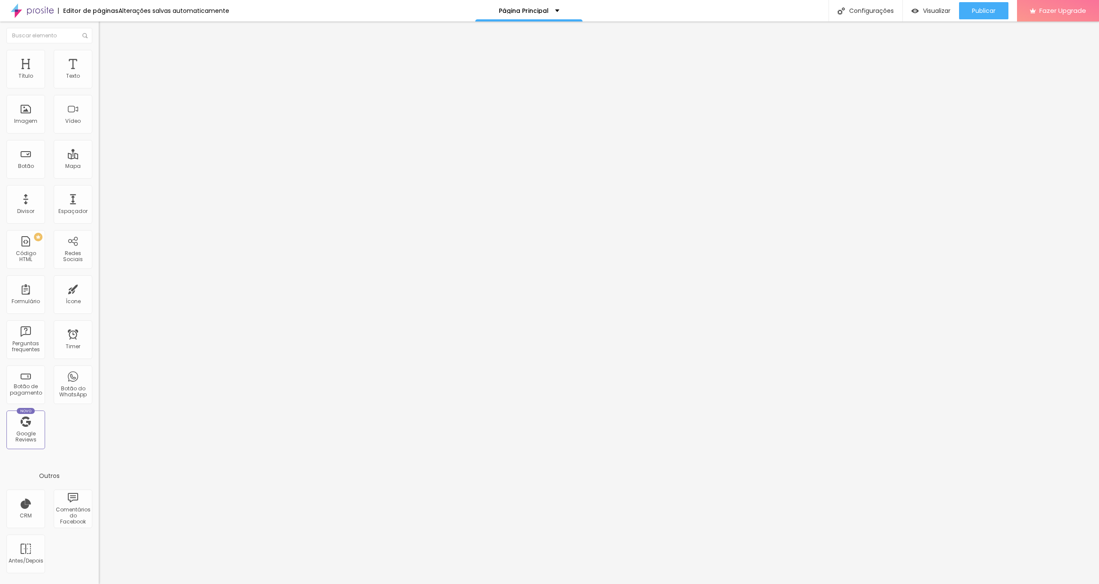
type input "20"
drag, startPoint x: 91, startPoint y: 95, endPoint x: 10, endPoint y: 92, distance: 80.8
type input "20"
click at [99, 88] on input "range" at bounding box center [126, 84] width 55 height 7
click at [99, 58] on img at bounding box center [103, 62] width 8 height 8
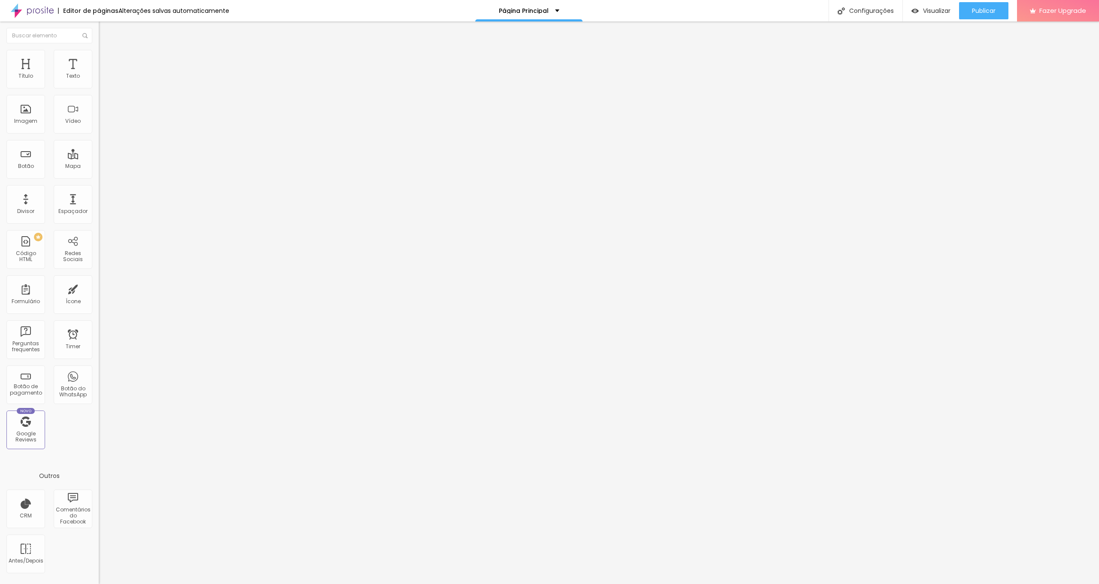
click at [99, 167] on img at bounding box center [148, 216] width 99 height 99
click at [99, 297] on textarea "Olá, estava a visitar o [GEOGRAPHIC_DATA] site e gostei do [GEOGRAPHIC_DATA] tr…" at bounding box center [147, 304] width 97 height 15
click at [99, 60] on img at bounding box center [103, 61] width 8 height 8
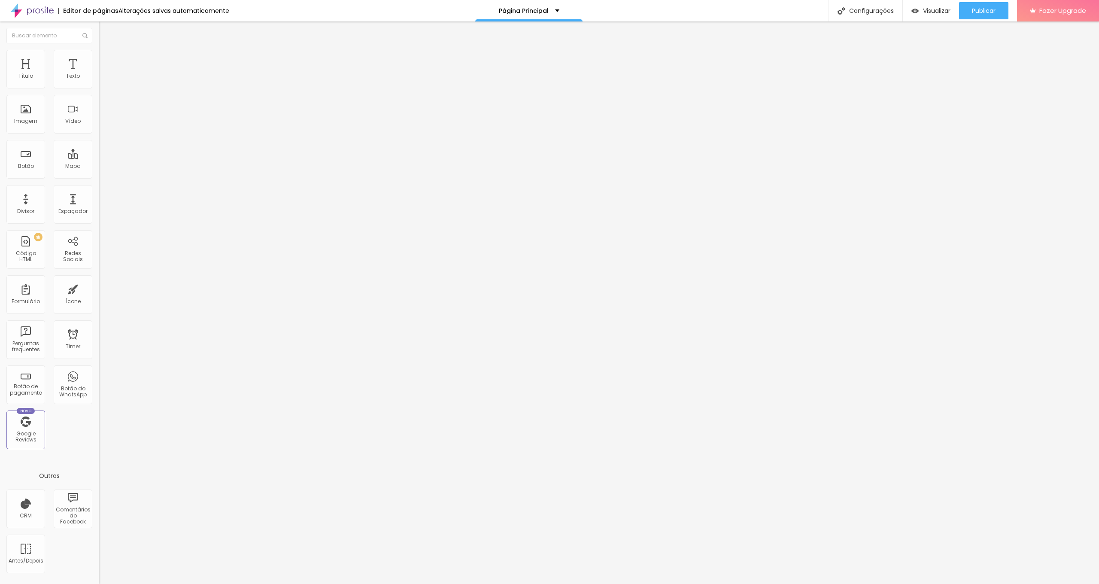
click at [99, 65] on img at bounding box center [103, 69] width 8 height 8
click at [99, 58] on img at bounding box center [103, 61] width 8 height 8
click at [99, 101] on img at bounding box center [148, 97] width 99 height 18
click at [102, 142] on img at bounding box center [104, 144] width 5 height 5
radio input "false"
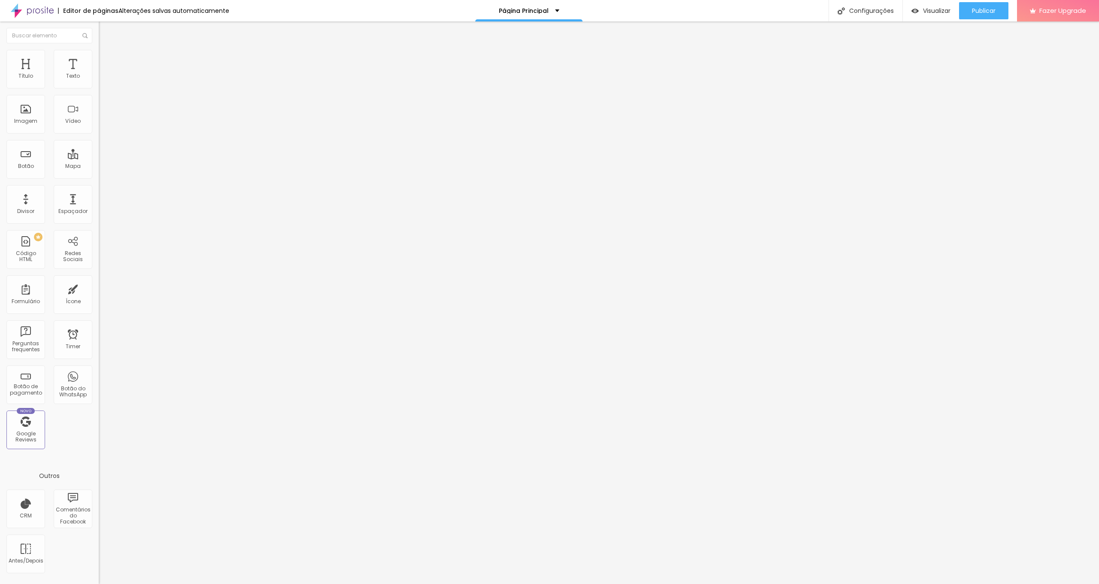
click at [102, 142] on img at bounding box center [104, 144] width 5 height 5
radio input "false"
radio input "true"
click at [102, 142] on img at bounding box center [104, 144] width 5 height 5
radio input "true"
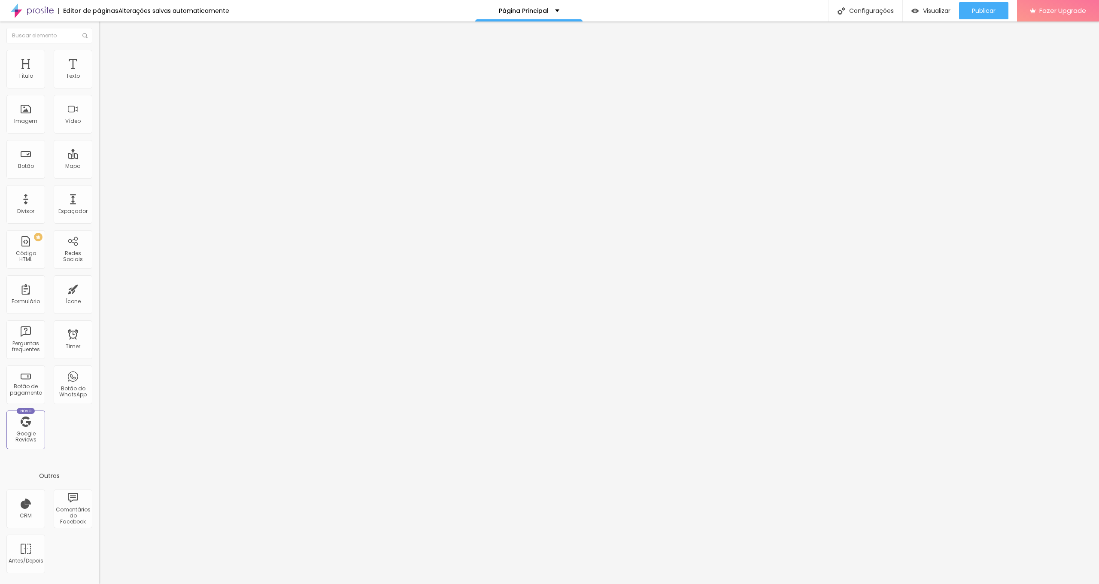
radio input "false"
click at [102, 142] on img at bounding box center [104, 144] width 5 height 5
radio input "false"
radio input "true"
click at [99, 51] on li "Estilo" at bounding box center [148, 54] width 99 height 9
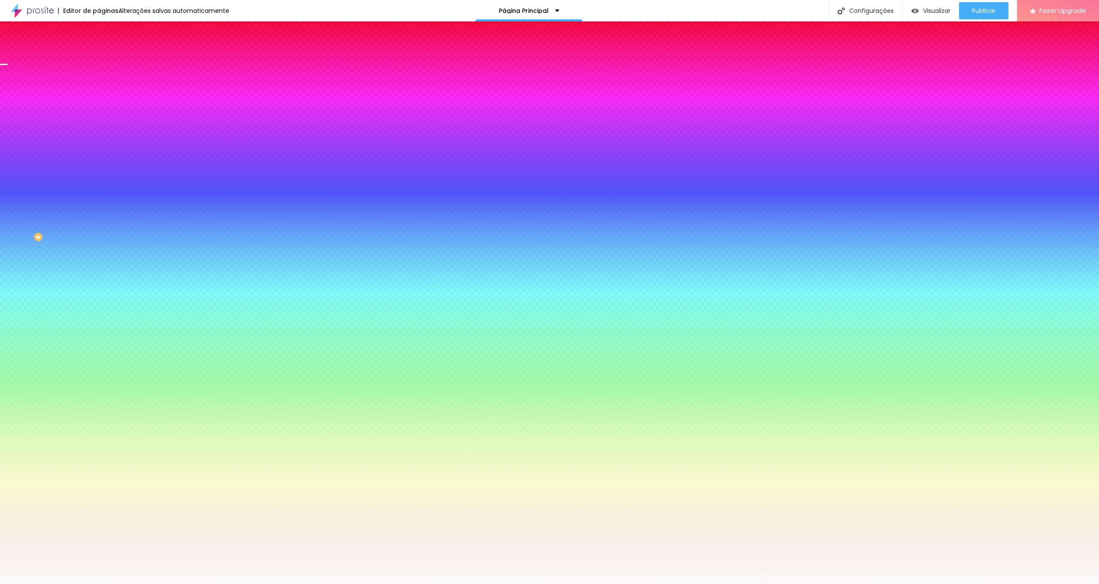
click at [99, 79] on span "Trocar imagem" at bounding box center [122, 75] width 47 height 7
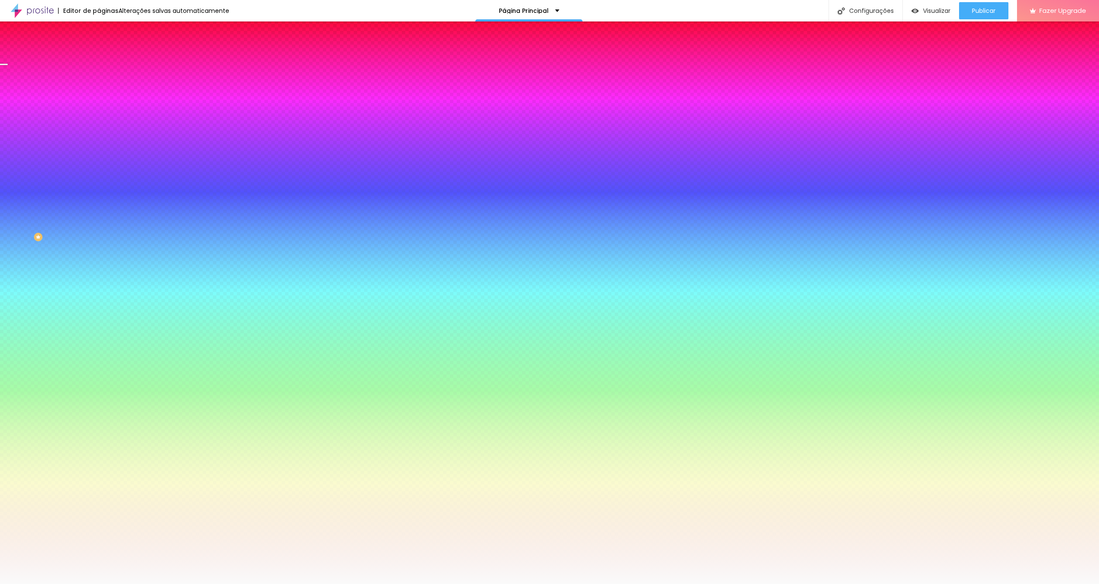
click at [99, 79] on span "Trocar imagem" at bounding box center [122, 75] width 47 height 7
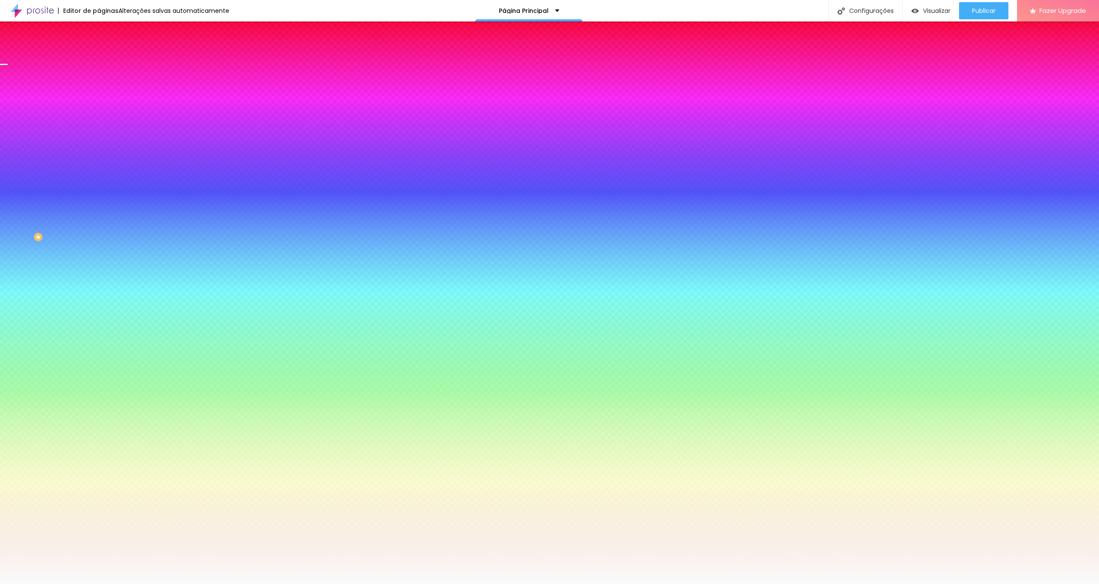
scroll to position [0, 0]
click at [99, 89] on span "Parallax" at bounding box center [109, 85] width 21 height 7
click at [99, 94] on span "Nenhum" at bounding box center [110, 90] width 22 height 7
click at [106, 61] on span "Avançado" at bounding box center [120, 64] width 28 height 7
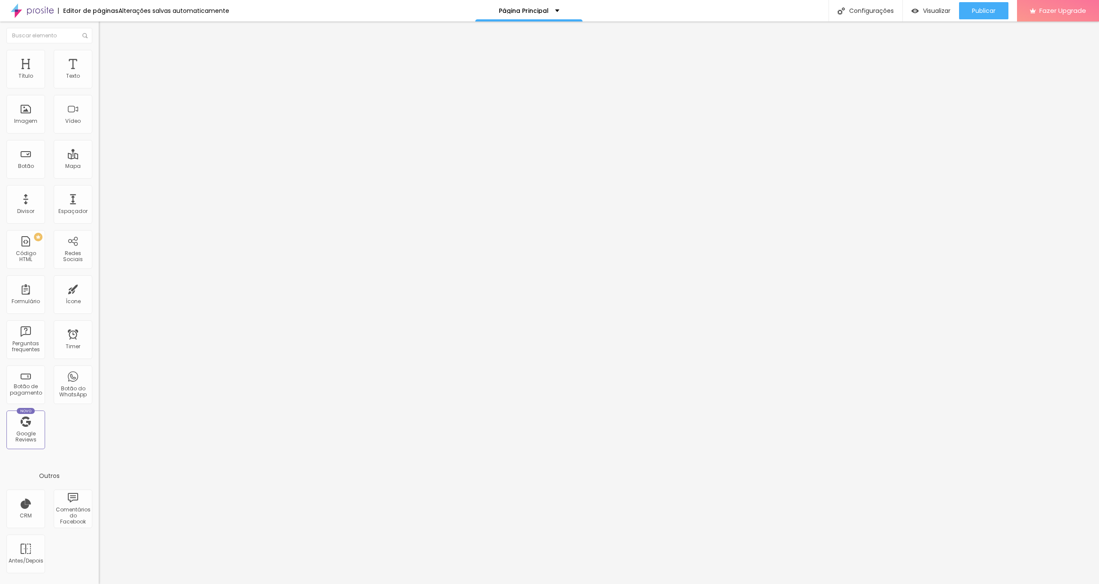
type input "2"
type input "7"
type input "13"
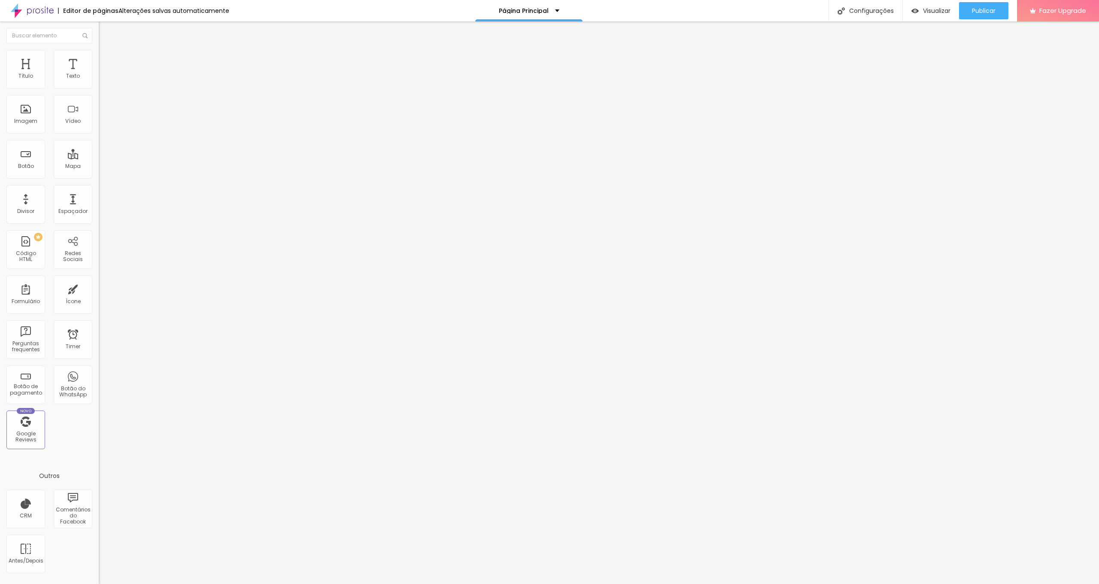
type input "13"
type input "23"
type input "34"
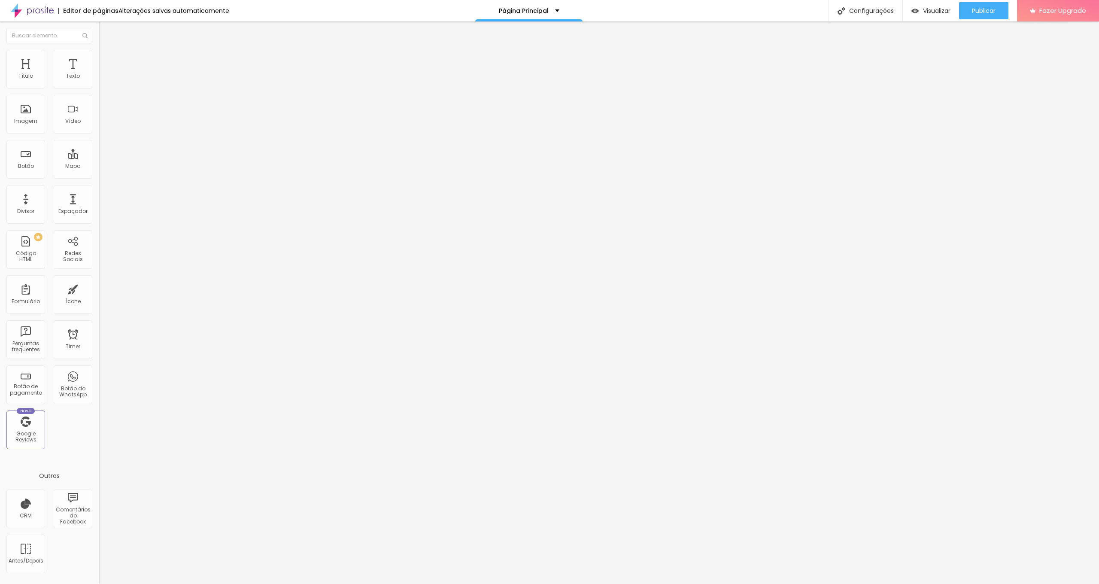
type input "44"
type input "65"
type input "81"
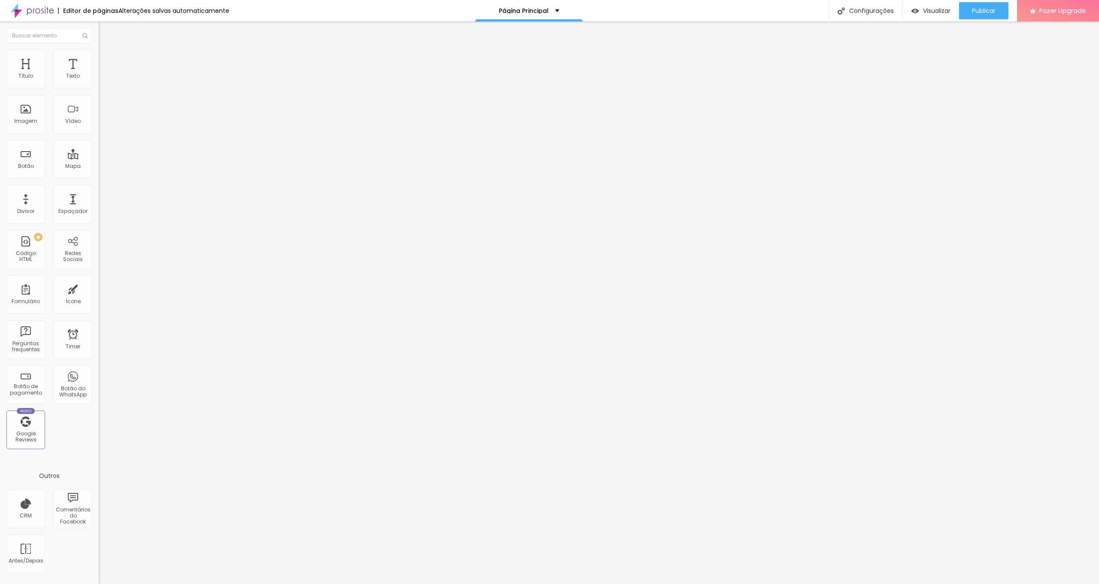
type input "81"
type input "102"
type input "123"
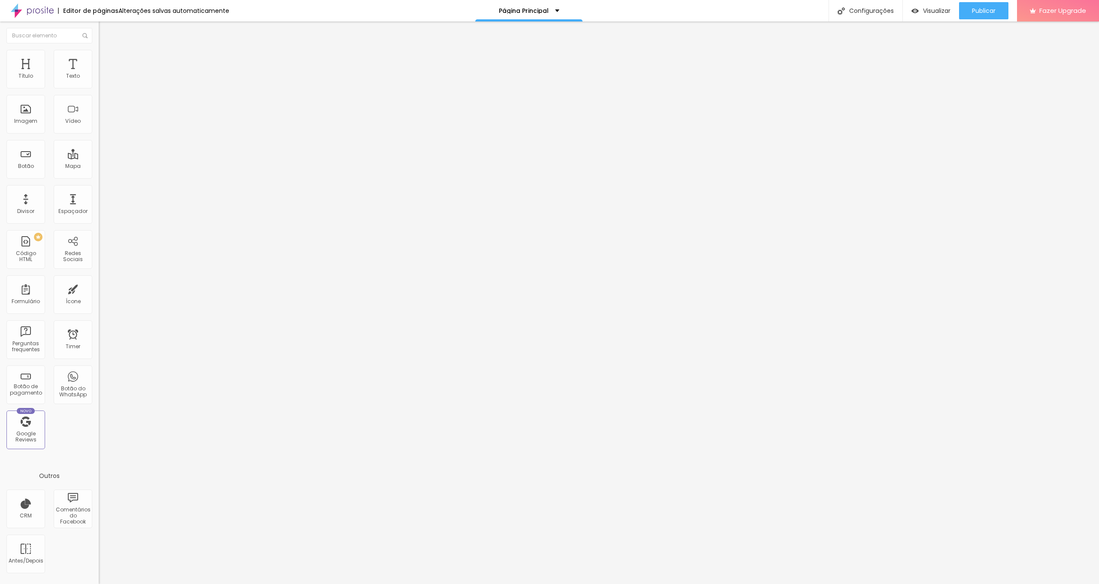
type input "150"
type input "165"
type input "176"
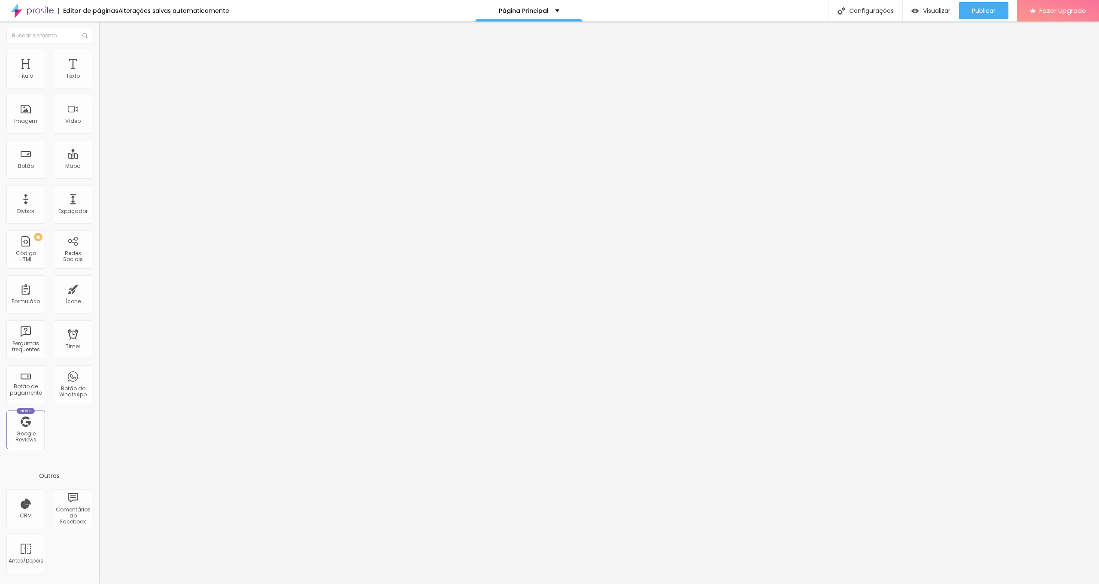
type input "176"
type input "197"
type input "218"
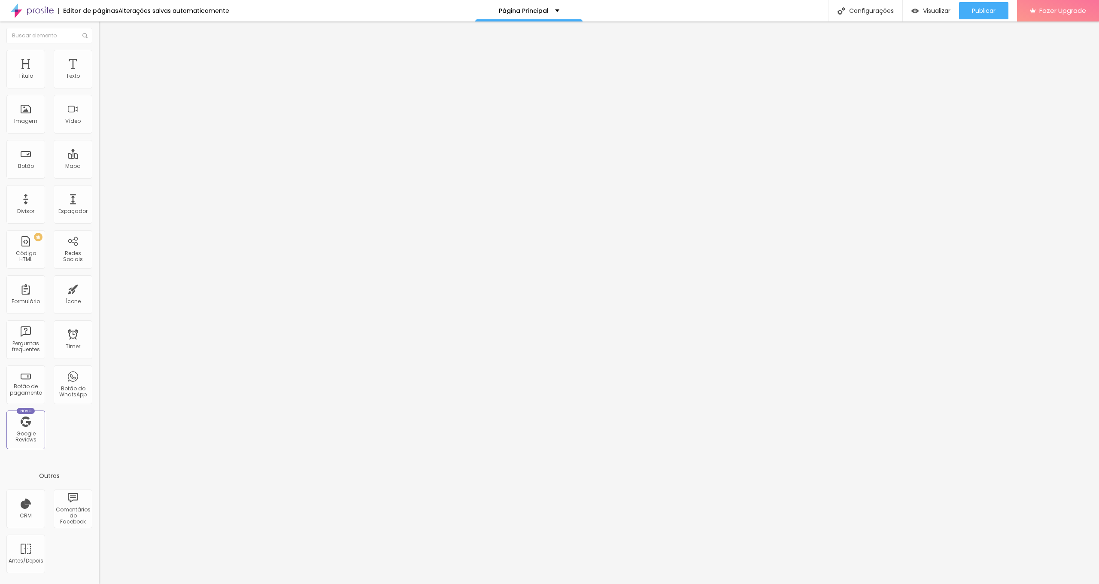
type input "234"
type input "276"
type input "291"
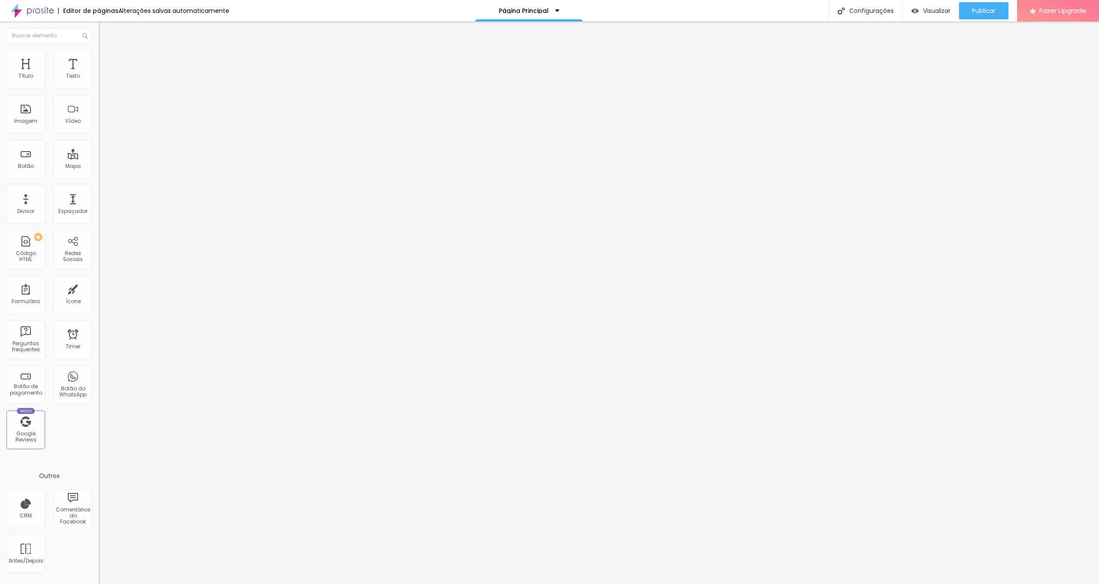
type input "291"
type input "306"
type input "311"
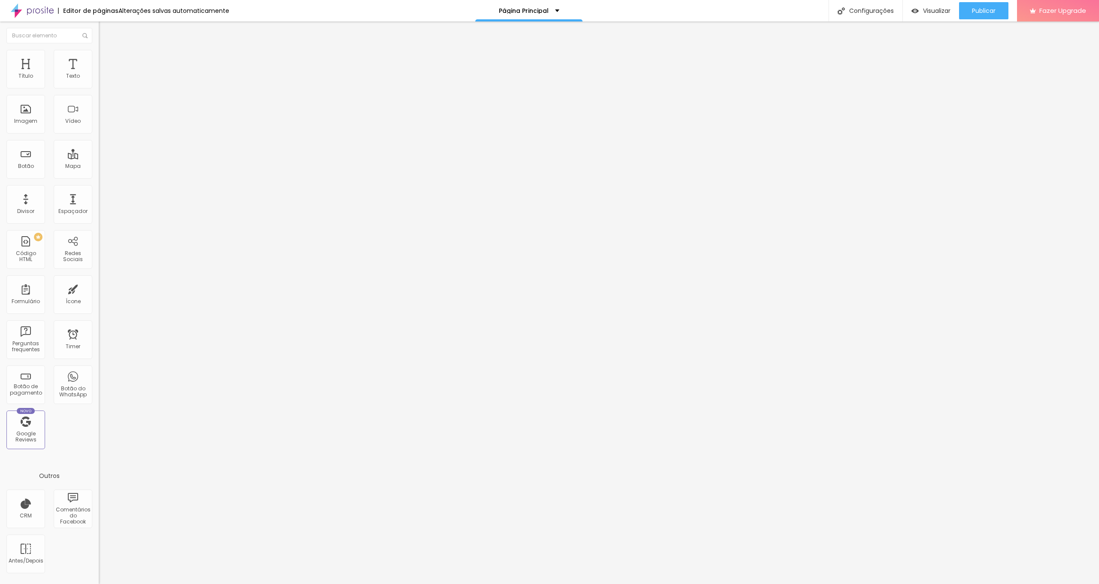
type input "322"
type input "332"
type input "342"
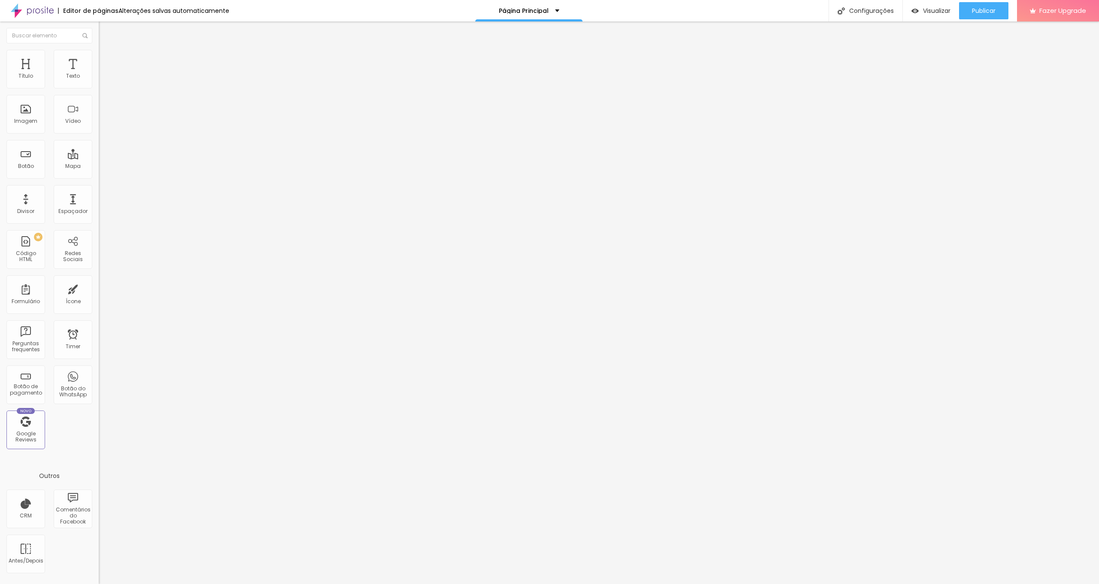
type input "342"
type input "56"
type input "40"
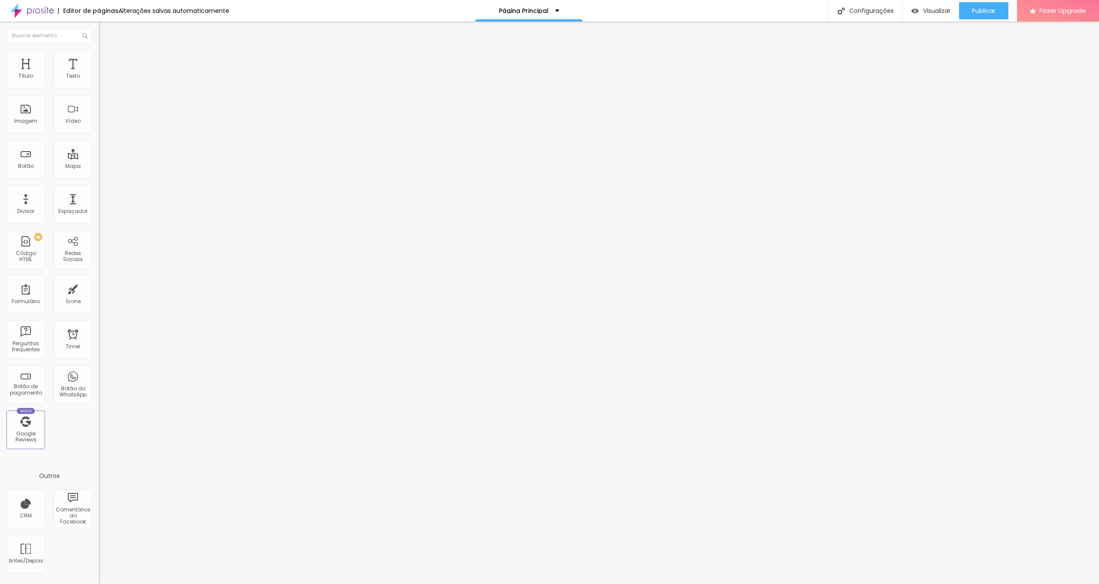
type input "10"
type input "0"
drag, startPoint x: 20, startPoint y: 105, endPoint x: 18, endPoint y: 94, distance: 10.9
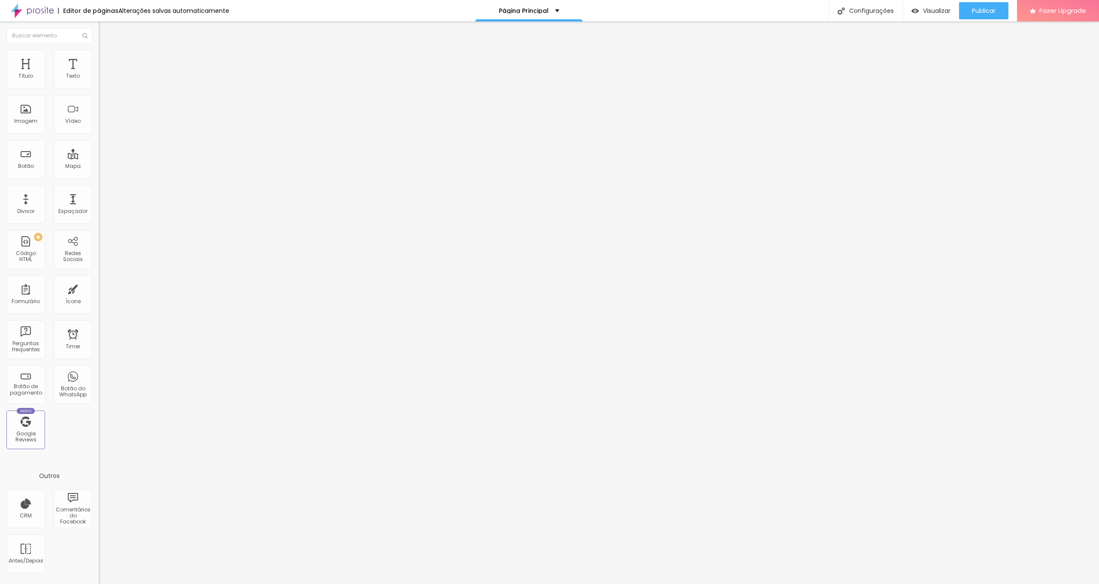
click at [99, 188] on div "0 px Espaçamento vertical" at bounding box center [148, 248] width 99 height 121
type input "5"
type input "10"
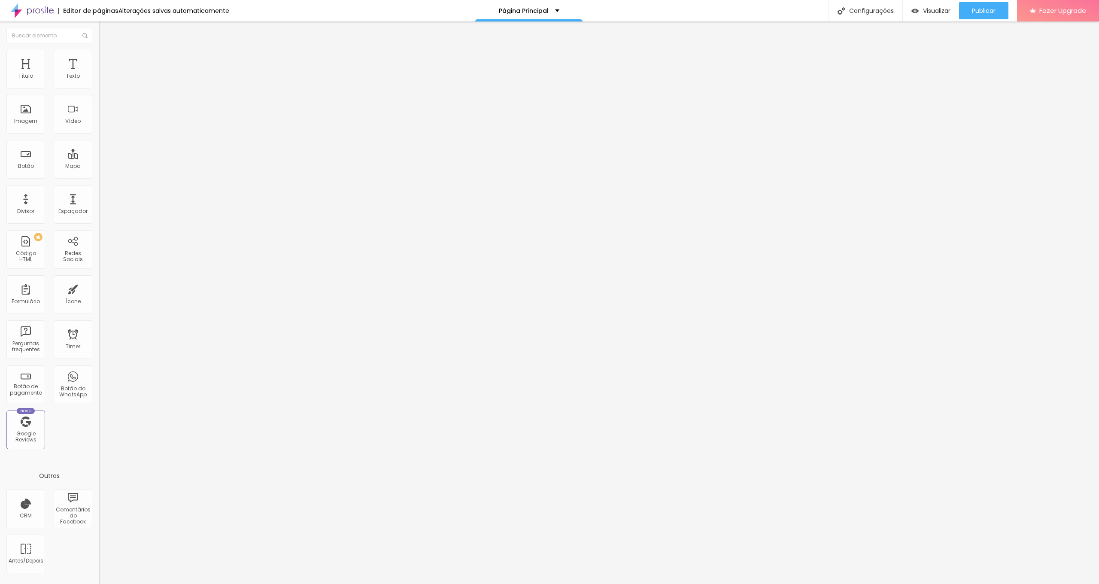
type input "15"
type input "20"
type input "25"
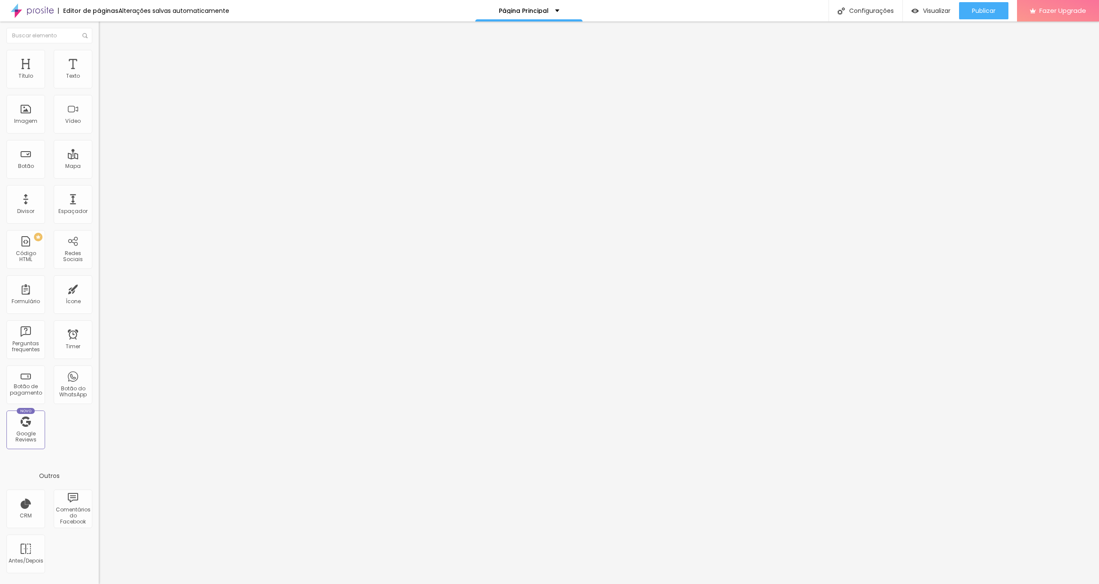
type input "25"
type input "30"
type input "25"
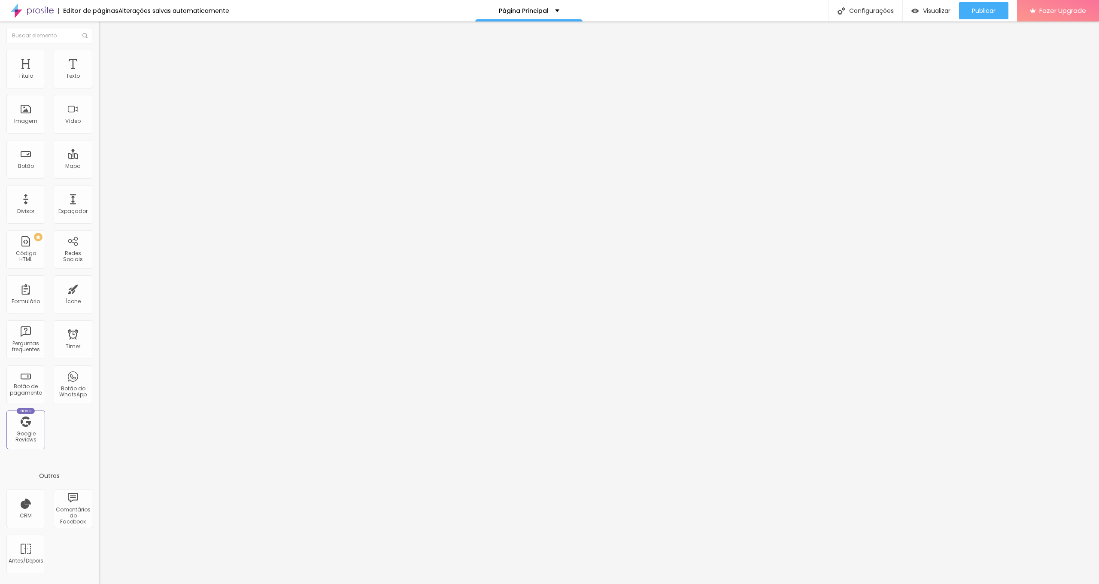
type input "15"
type input "0"
drag, startPoint x: 18, startPoint y: 85, endPoint x: 0, endPoint y: 83, distance: 17.6
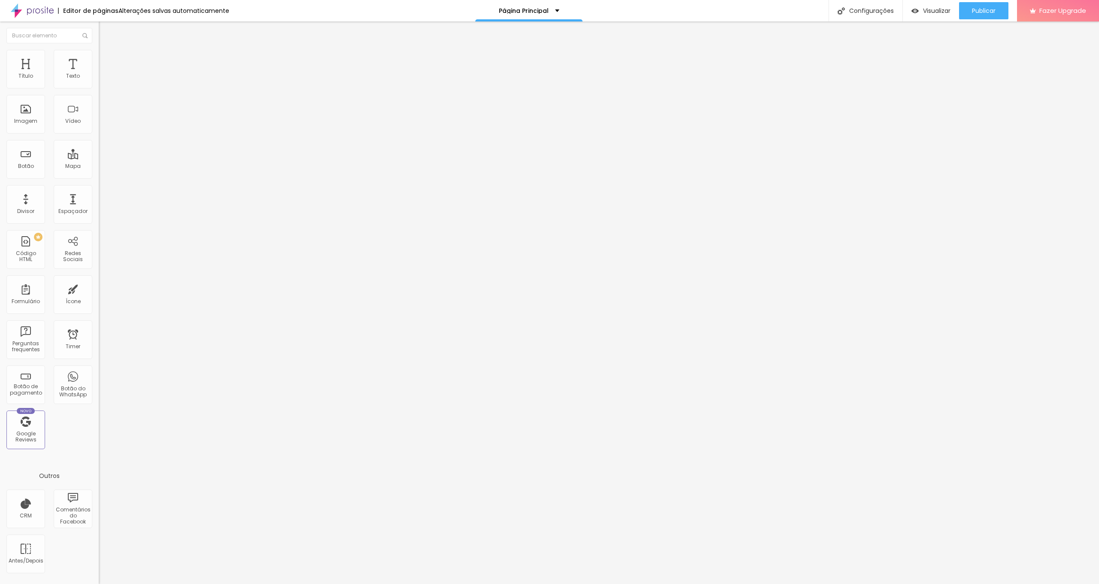
type input "0"
click at [99, 83] on div "0 Espaçamento entre colunas 0 px Espaçamento vertical ID Html Classes Html Visí…" at bounding box center [148, 247] width 99 height 361
type input "2"
type input "7"
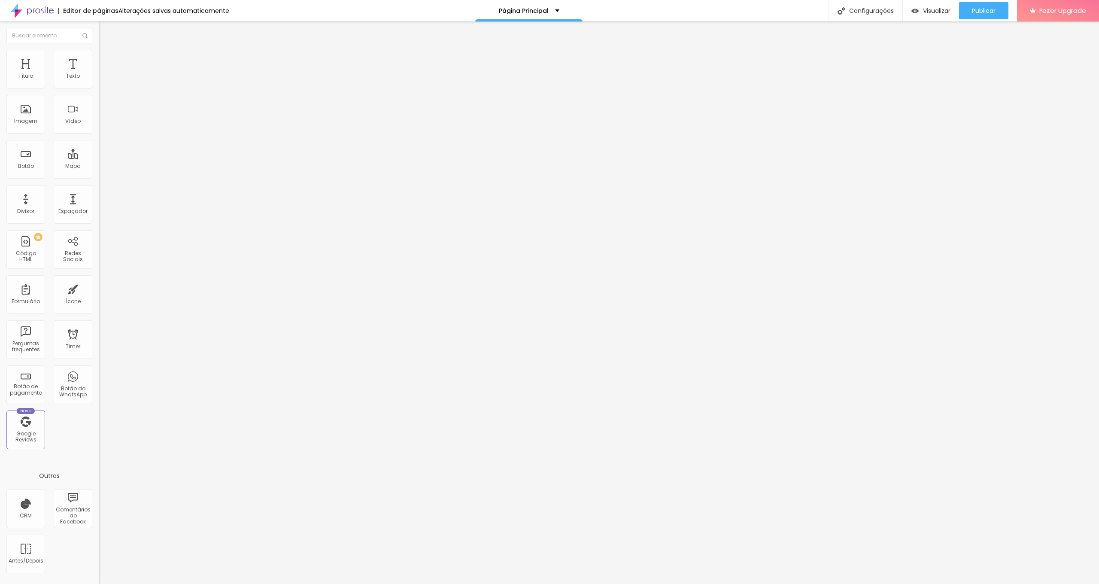
type input "7"
type input "13"
type input "18"
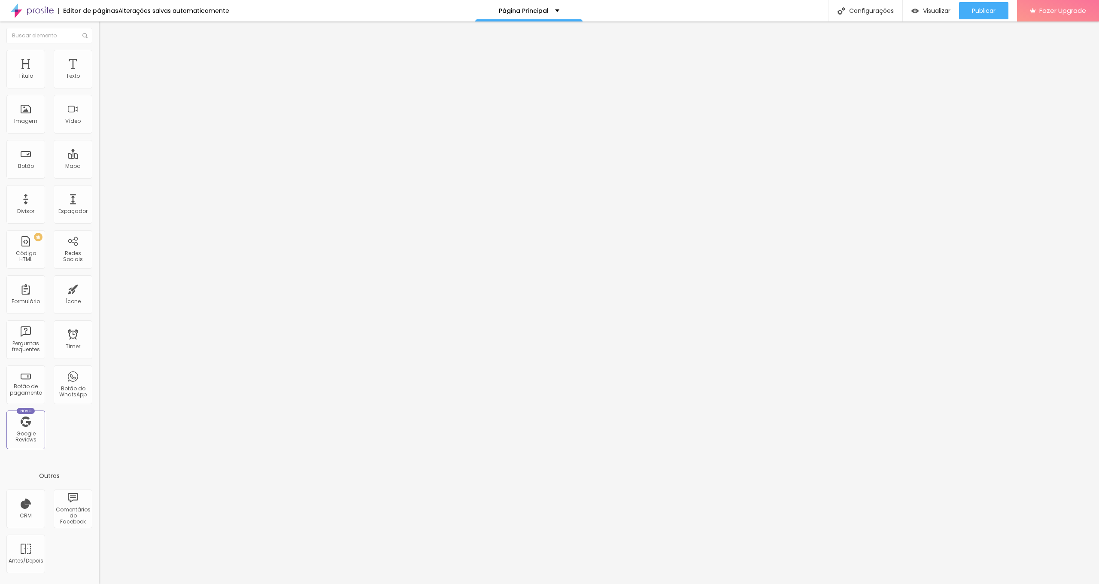
type input "23"
type input "28"
type input "34"
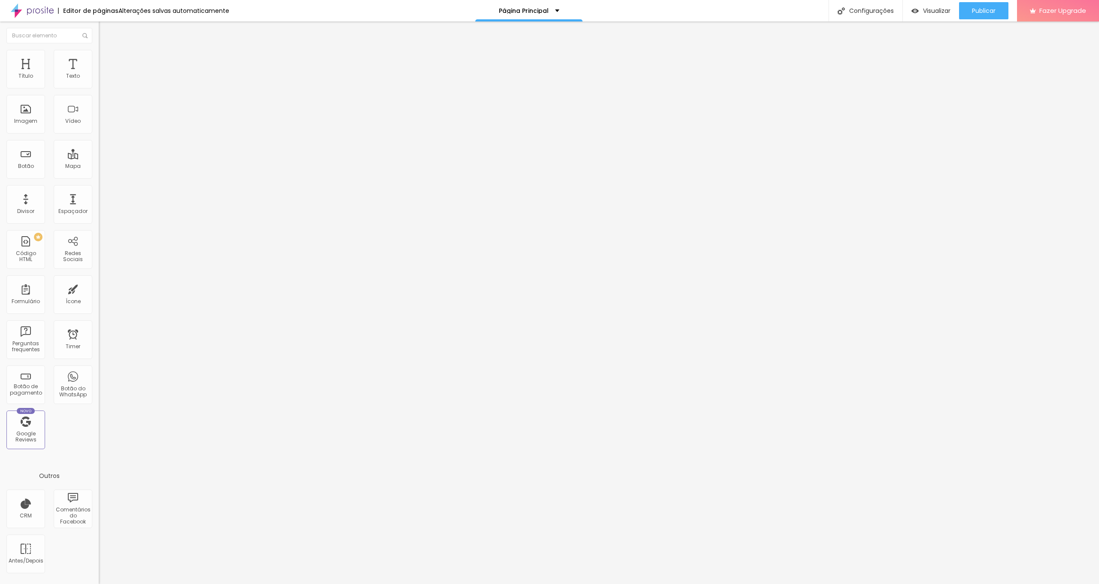
type input "34"
type input "39"
type input "50"
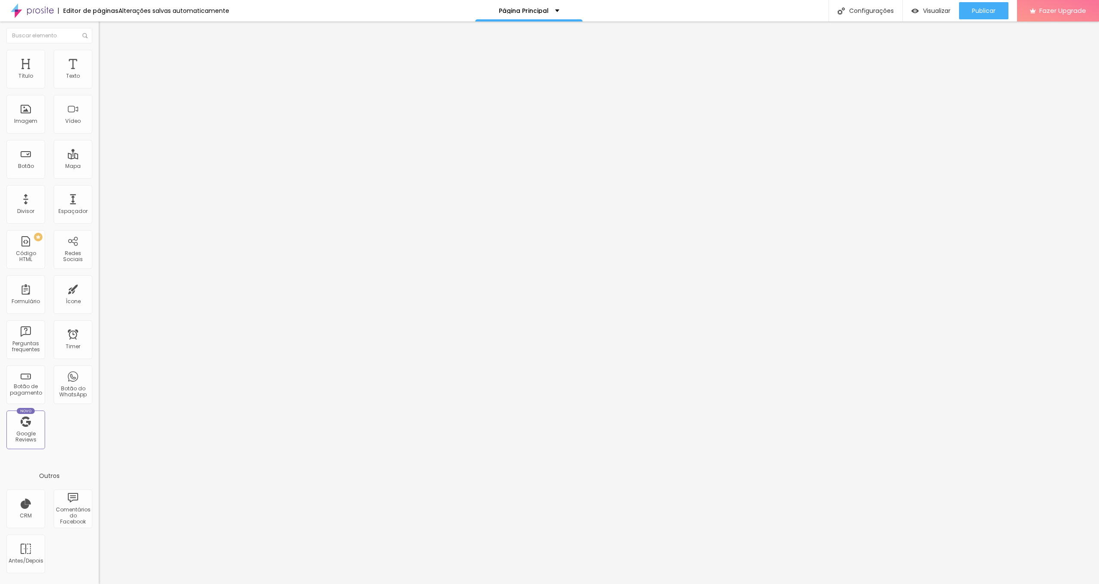
type input "55"
type input "60"
type input "55"
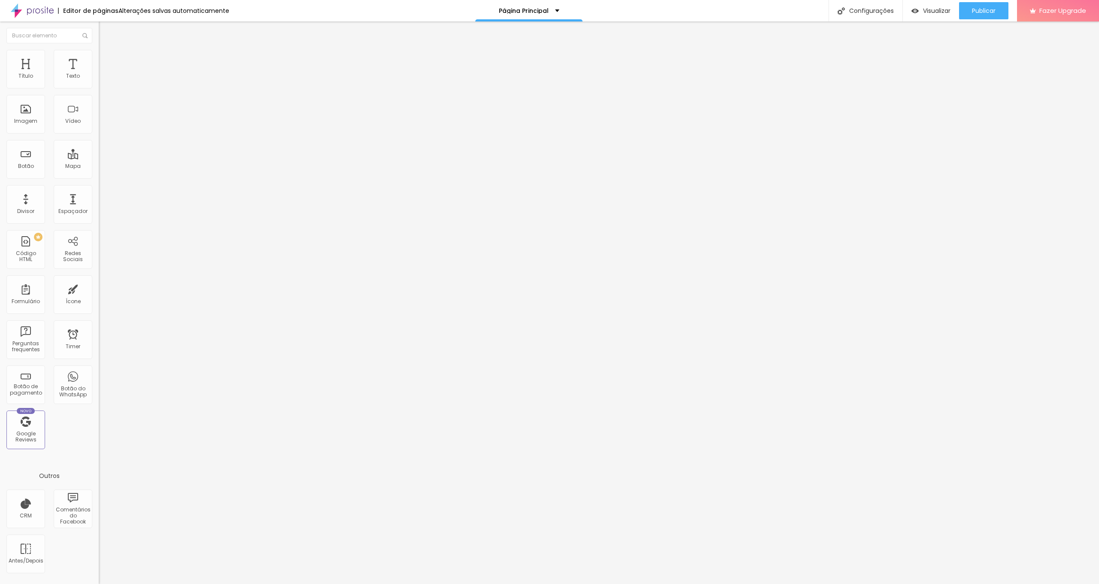
type input "55"
type input "60"
type input "65"
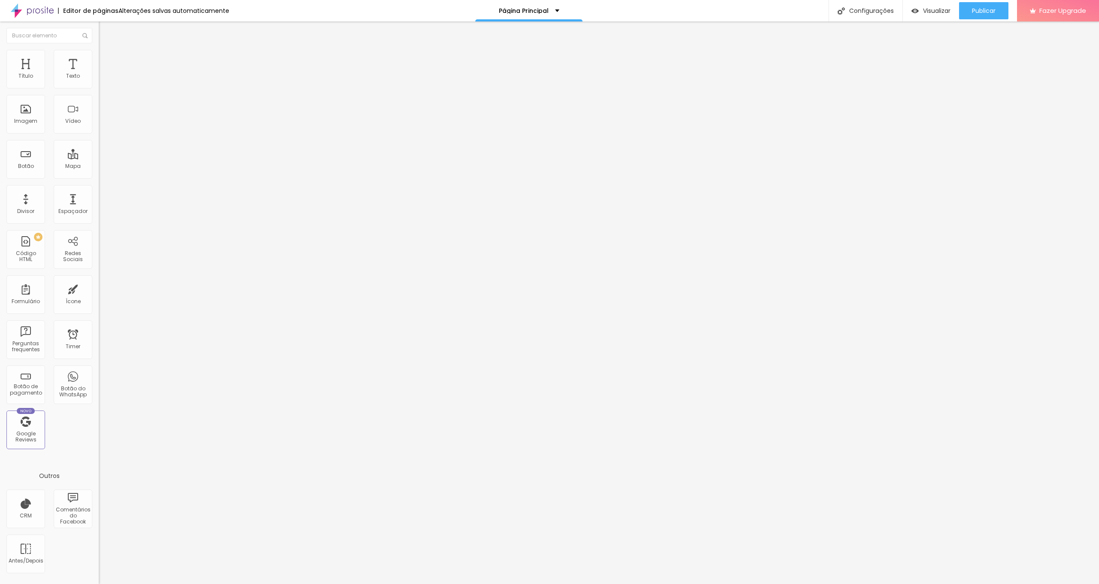
type input "71"
type input "76"
type input "81"
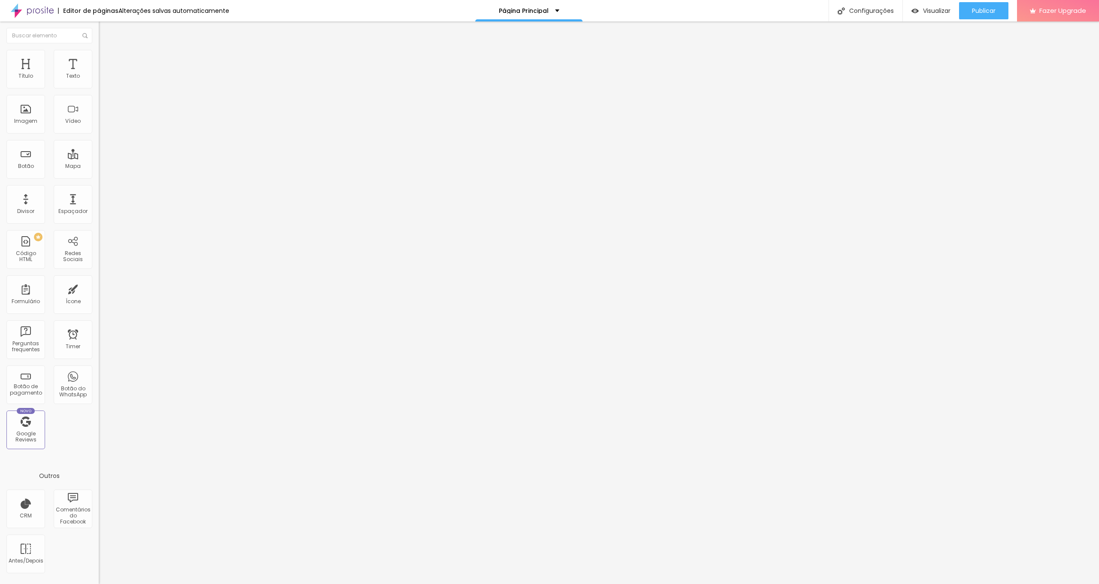
type input "81"
type input "86"
type input "92"
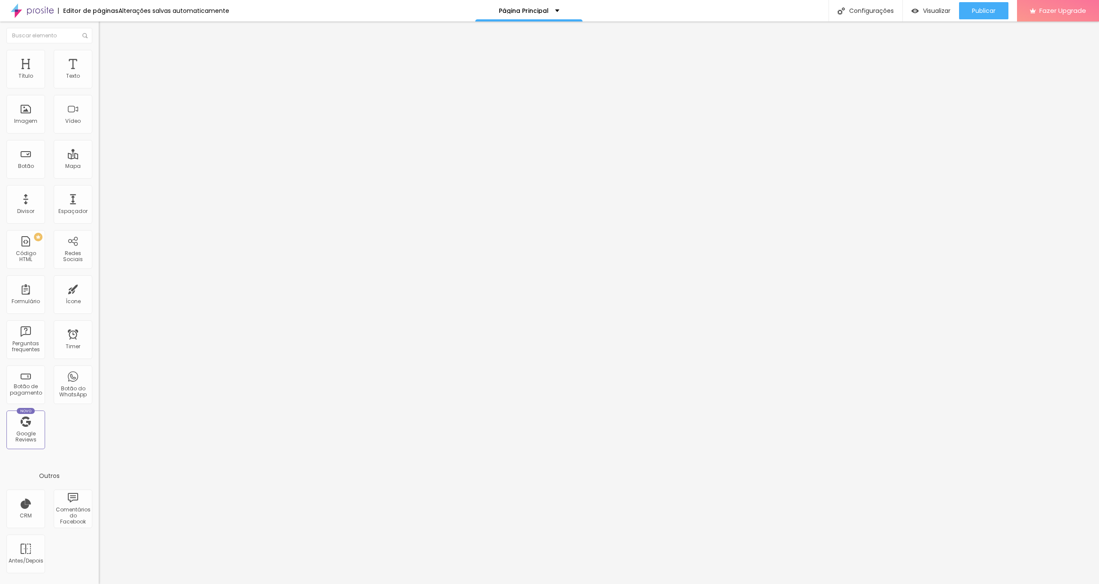
type input "97"
type input "102"
type input "108"
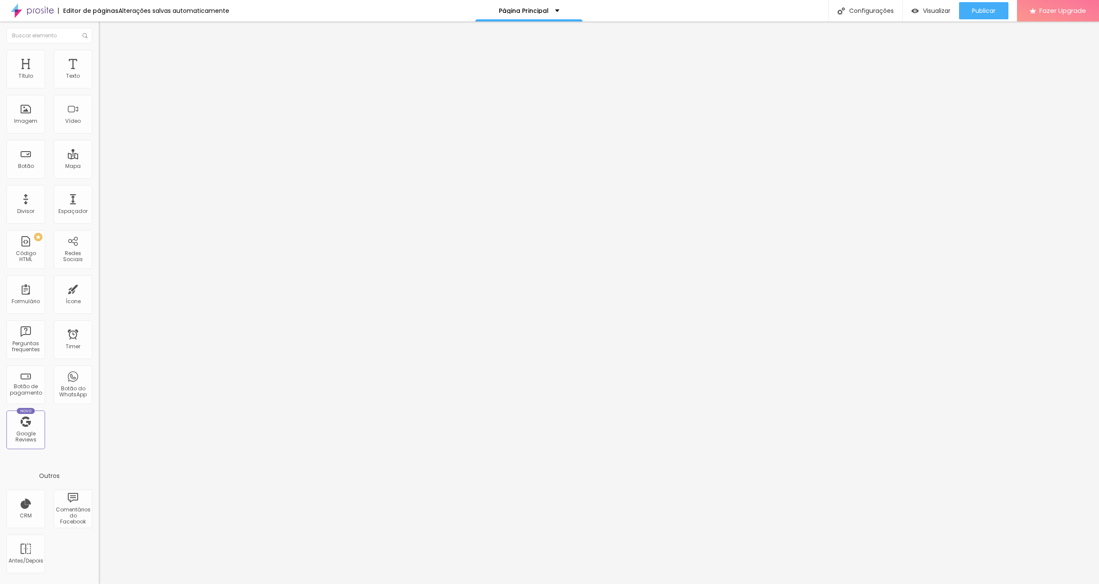
type input "108"
type input "118"
type input "123"
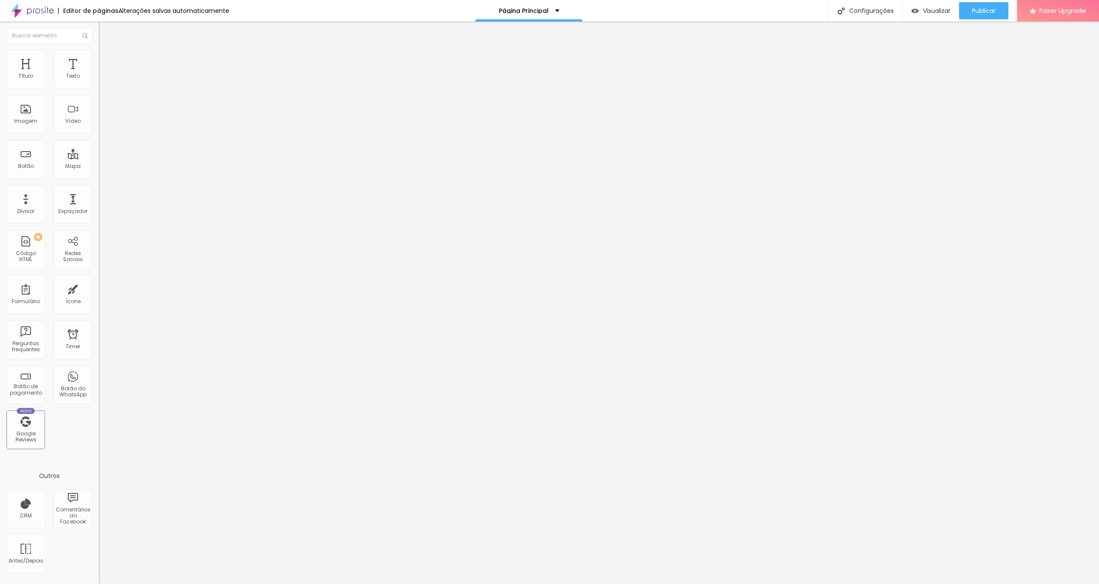
type input "129"
type input "123"
drag, startPoint x: 17, startPoint y: 102, endPoint x: 29, endPoint y: 103, distance: 12.1
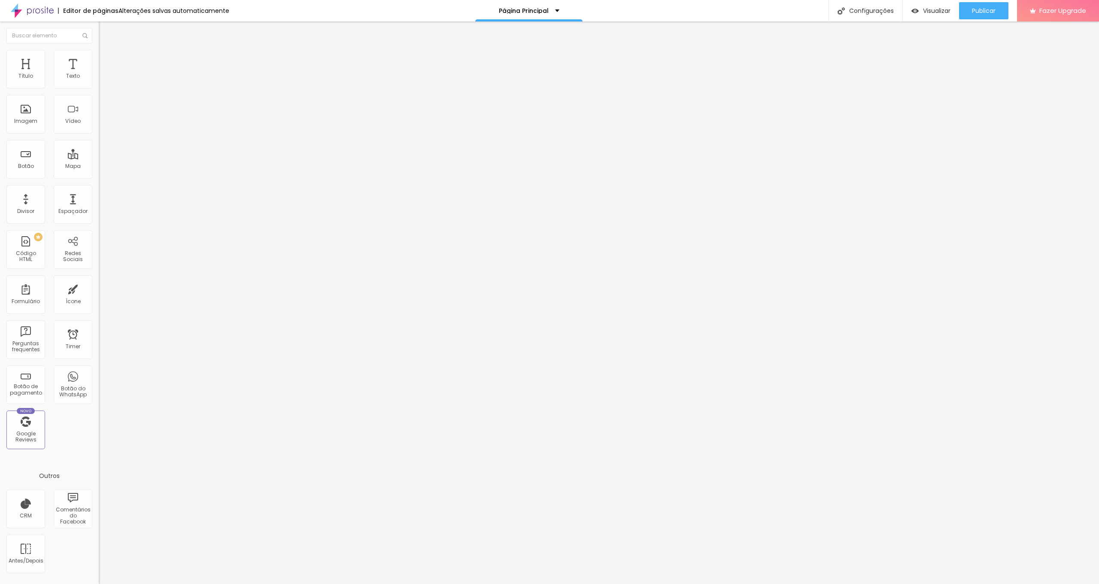
type input "123"
click at [99, 288] on input "range" at bounding box center [126, 291] width 55 height 7
click at [99, 54] on img at bounding box center [103, 54] width 8 height 8
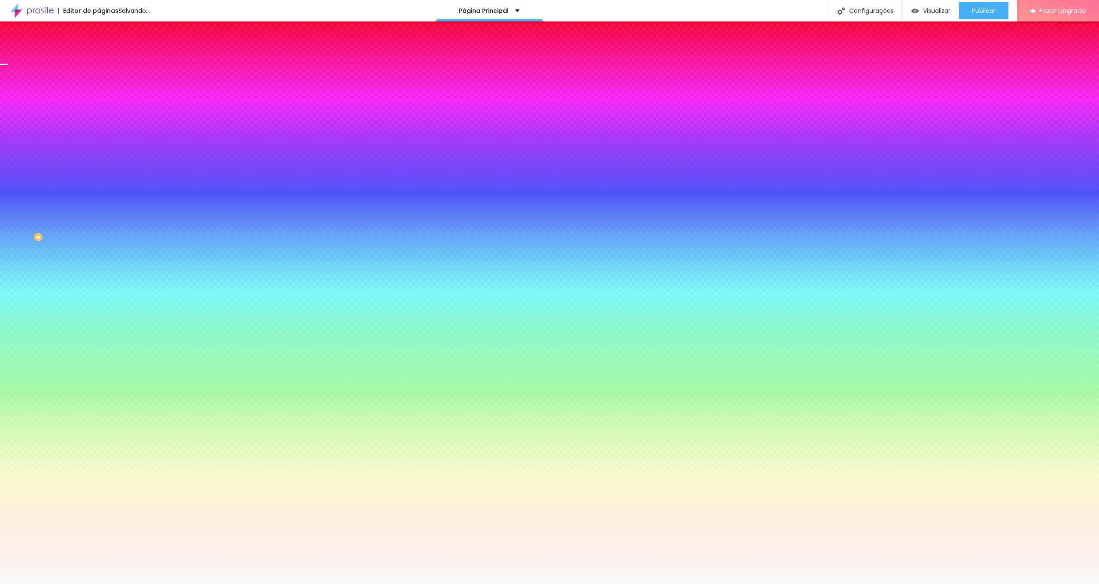
click at [99, 89] on span "Nenhum" at bounding box center [110, 85] width 22 height 7
click at [99, 102] on div "Parallax" at bounding box center [148, 99] width 99 height 5
click at [99, 94] on span "Nenhum" at bounding box center [110, 90] width 22 height 7
click at [105, 33] on img "button" at bounding box center [108, 31] width 7 height 7
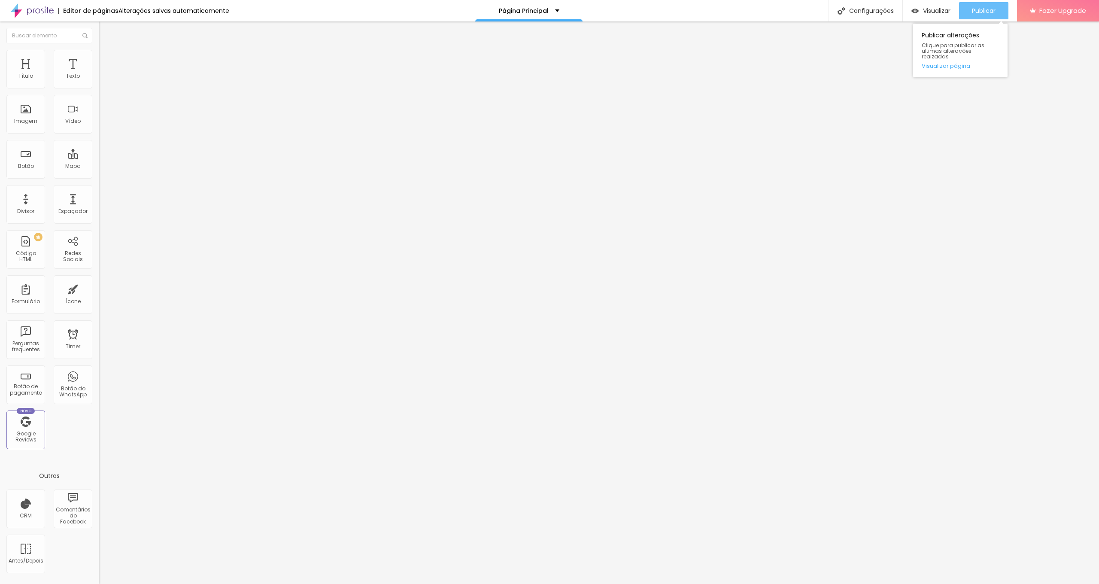
click at [988, 6] on div "Publicar" at bounding box center [984, 10] width 24 height 17
click at [939, 9] on span "Visualizar" at bounding box center [928, 10] width 27 height 7
click at [99, 64] on div "Tipografia" at bounding box center [148, 60] width 99 height 5
click at [99, 82] on button "button" at bounding box center [105, 77] width 12 height 9
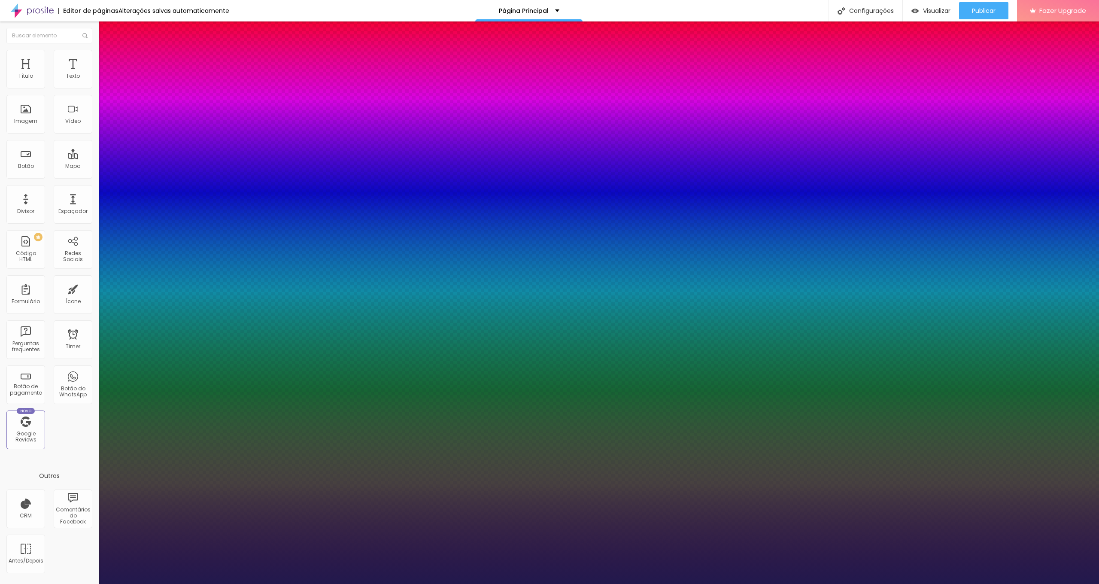
type input "1"
type input "17"
type input "1"
type input "18"
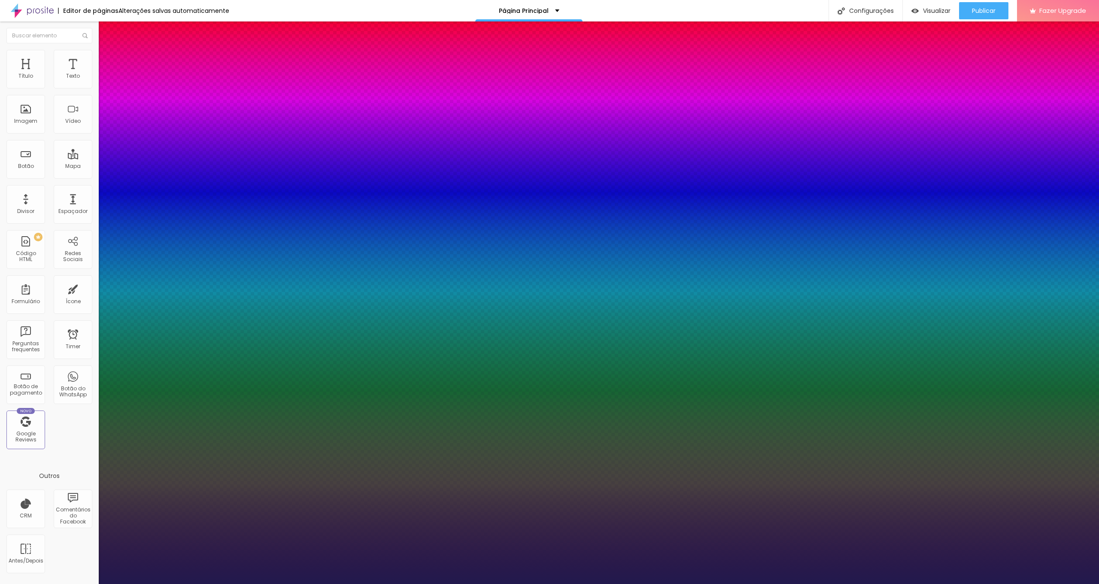
type input "18"
type input "1"
type input "22"
type input "1"
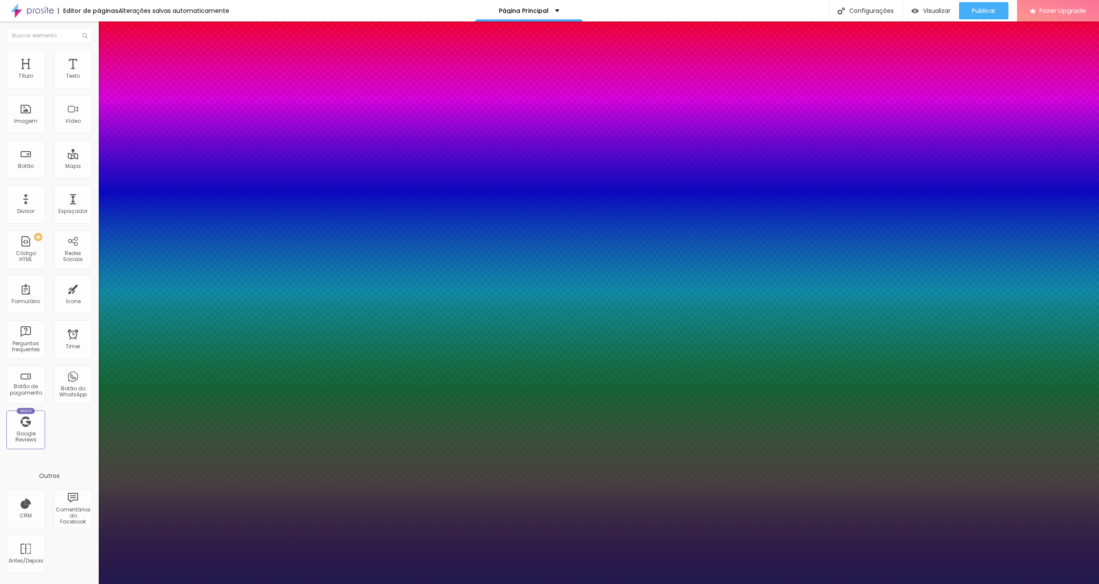
type input "31"
type input "1"
type input "35"
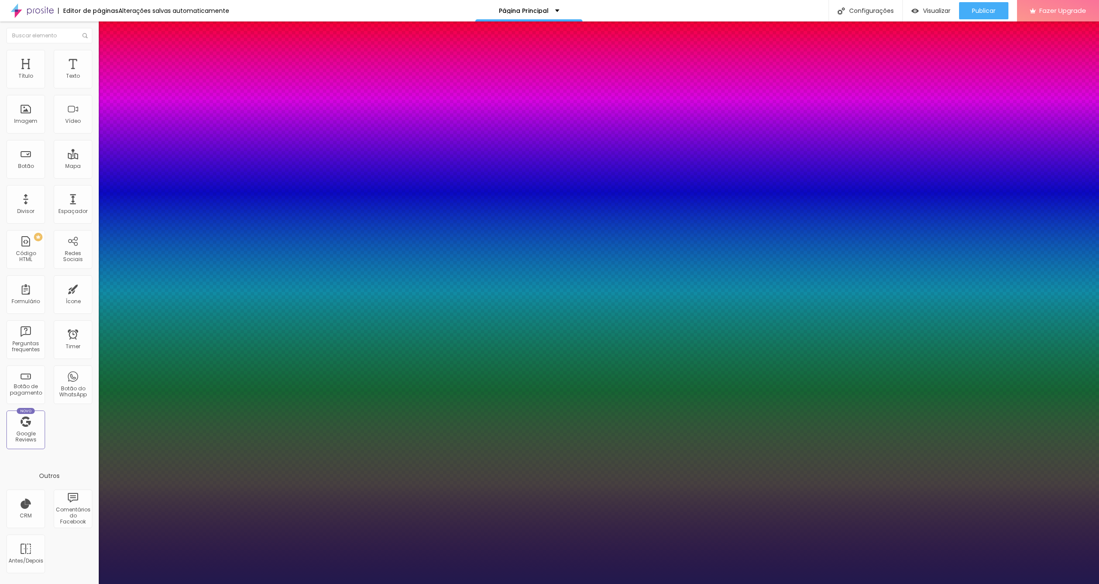
type input "1"
type input "41"
type input "1"
type input "44"
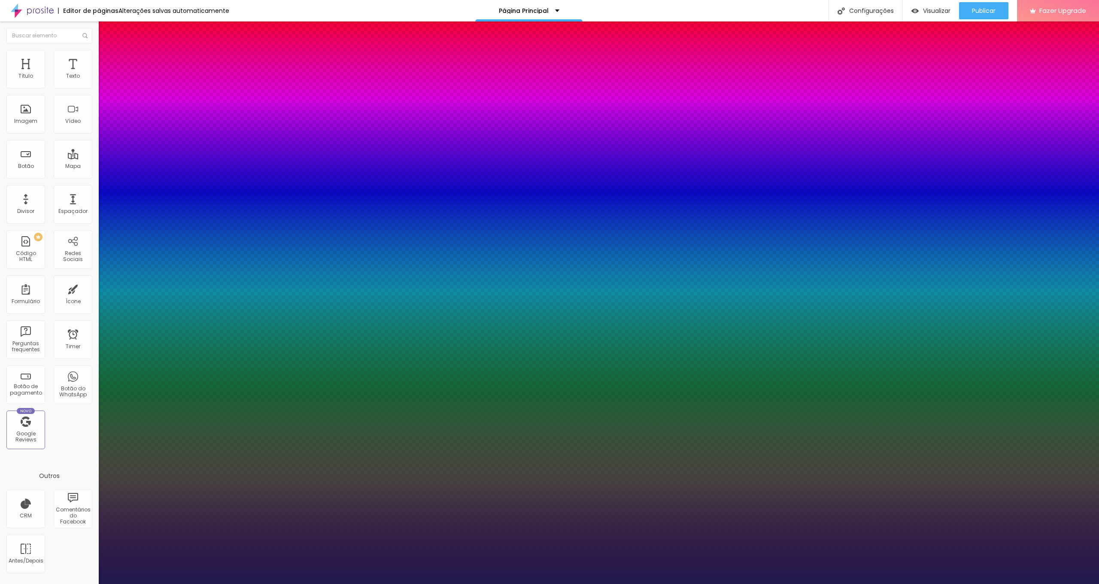
type input "44"
type input "1"
type input "46"
type input "1"
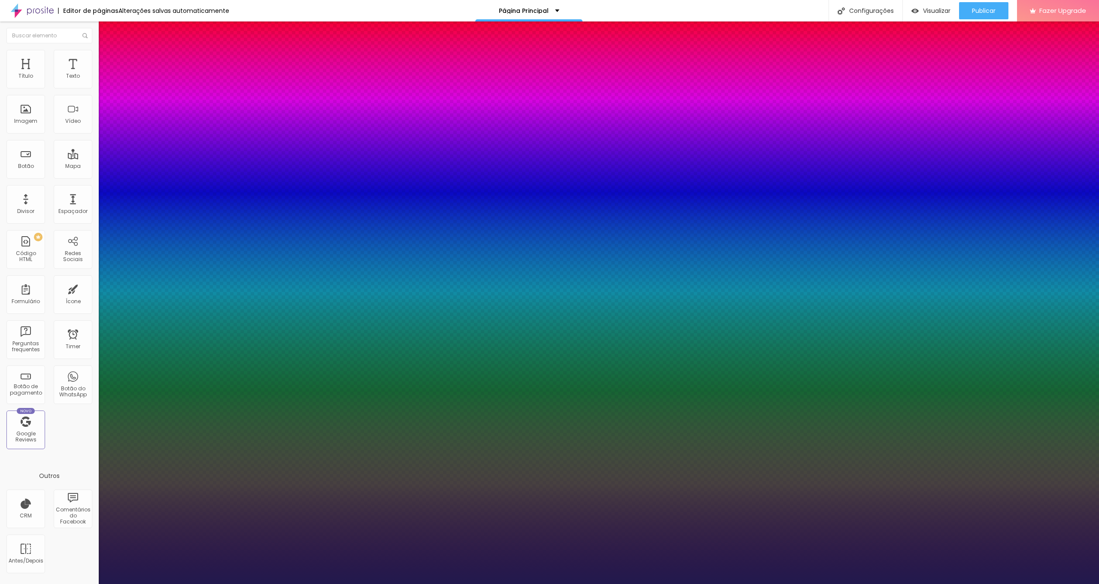
type input "50"
type input "1"
type input "55"
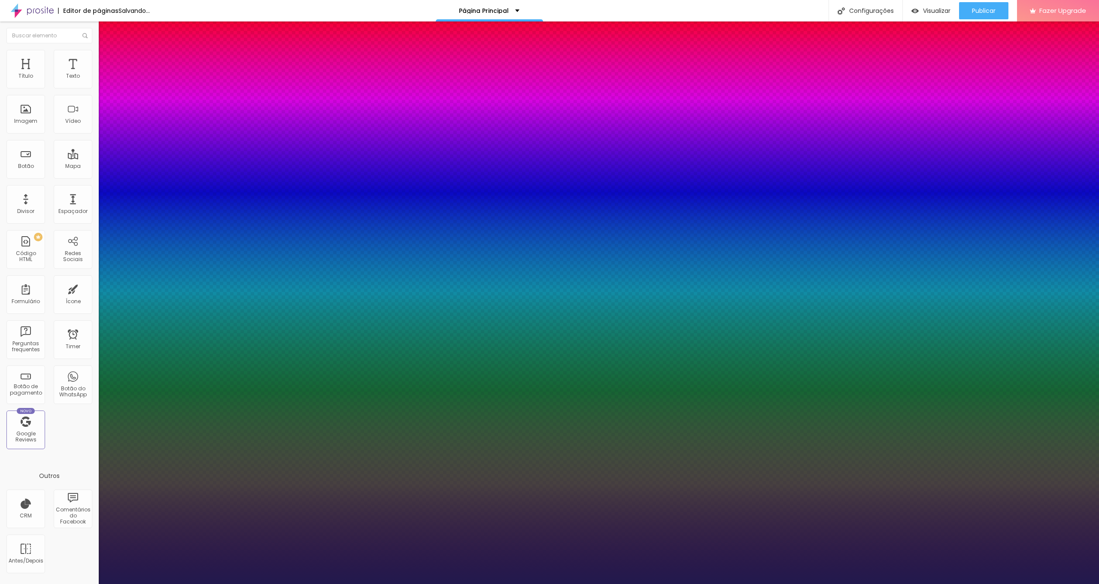
drag, startPoint x: 117, startPoint y: 142, endPoint x: 147, endPoint y: 143, distance: 30.1
drag, startPoint x: 114, startPoint y: 164, endPoint x: 129, endPoint y: 166, distance: 15.6
drag, startPoint x: 145, startPoint y: 164, endPoint x: 200, endPoint y: 166, distance: 55.4
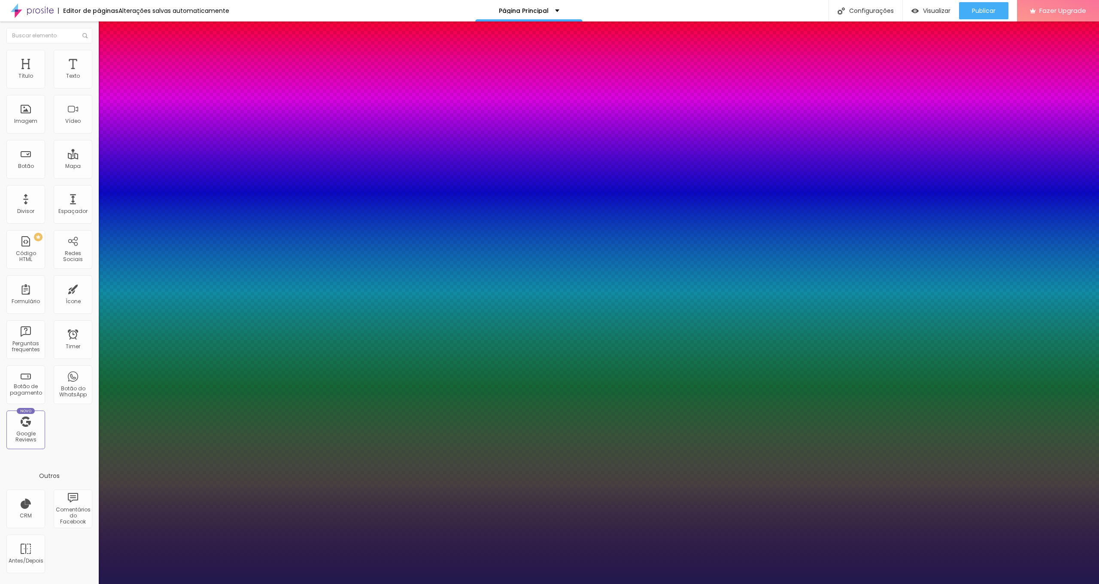
drag, startPoint x: 111, startPoint y: 185, endPoint x: 112, endPoint y: 198, distance: 12.9
drag, startPoint x: 143, startPoint y: 207, endPoint x: 229, endPoint y: 245, distance: 93.8
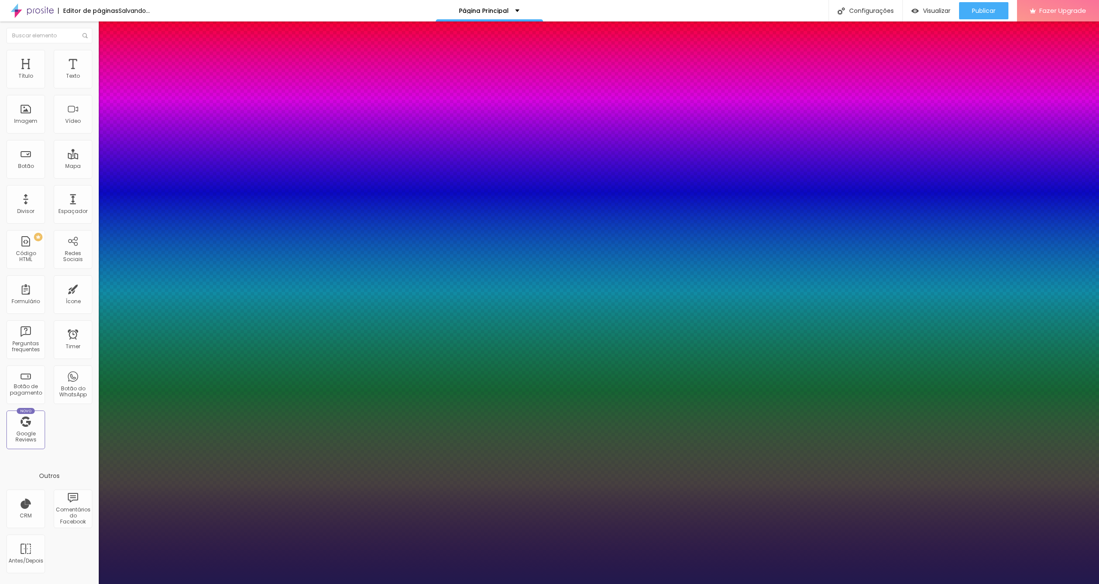
click at [418, 583] on div at bounding box center [549, 584] width 1099 height 0
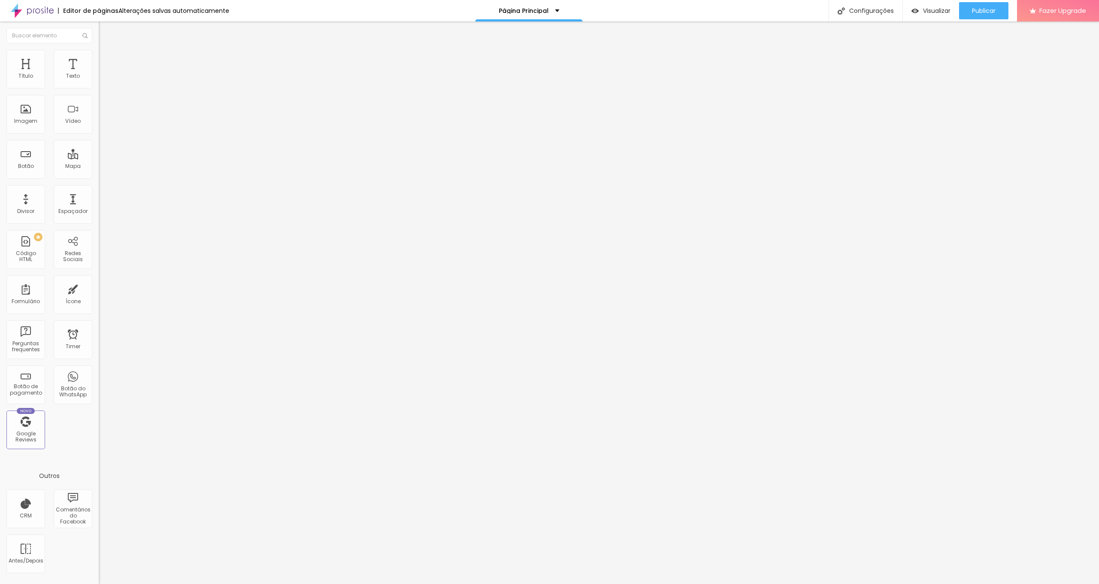
click at [99, 54] on li "Estilo" at bounding box center [148, 54] width 99 height 9
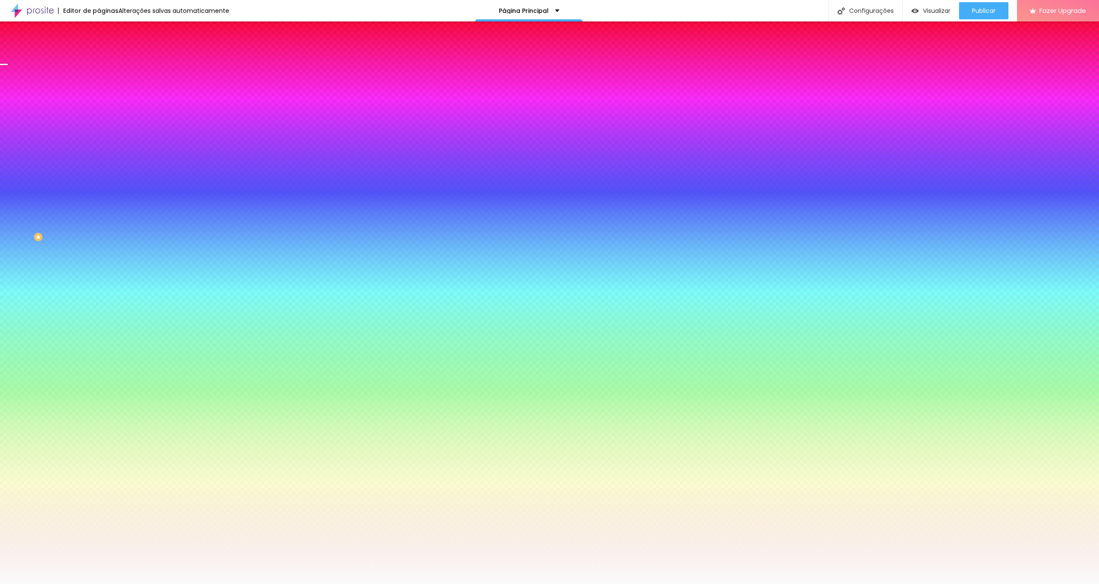
click at [99, 79] on span "Trocar imagem" at bounding box center [122, 75] width 47 height 7
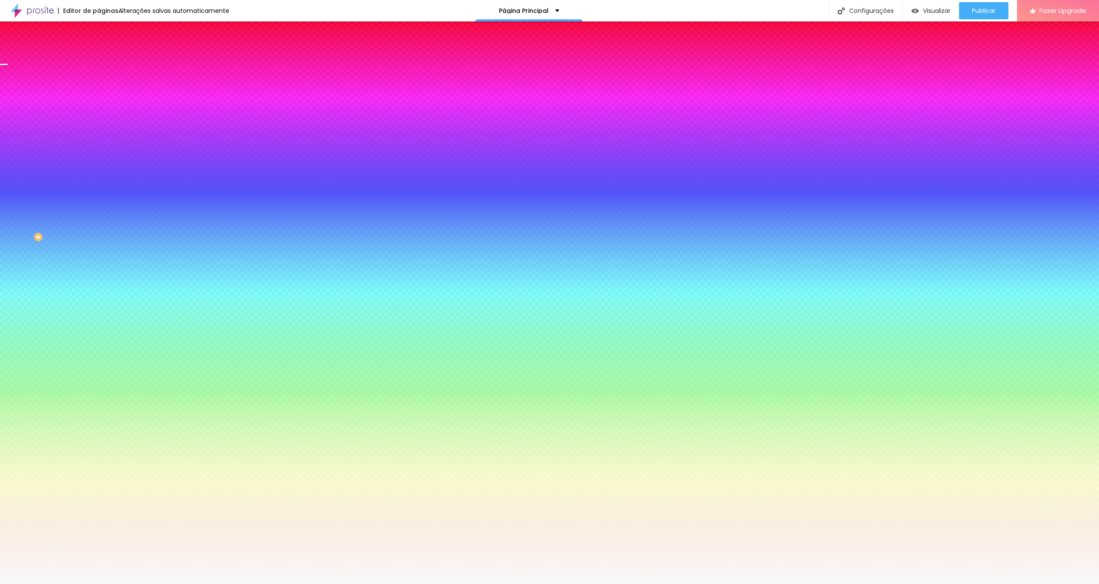
click at [198, 583] on div at bounding box center [549, 589] width 1099 height 0
click at [99, 79] on span "Trocar imagem" at bounding box center [122, 75] width 47 height 7
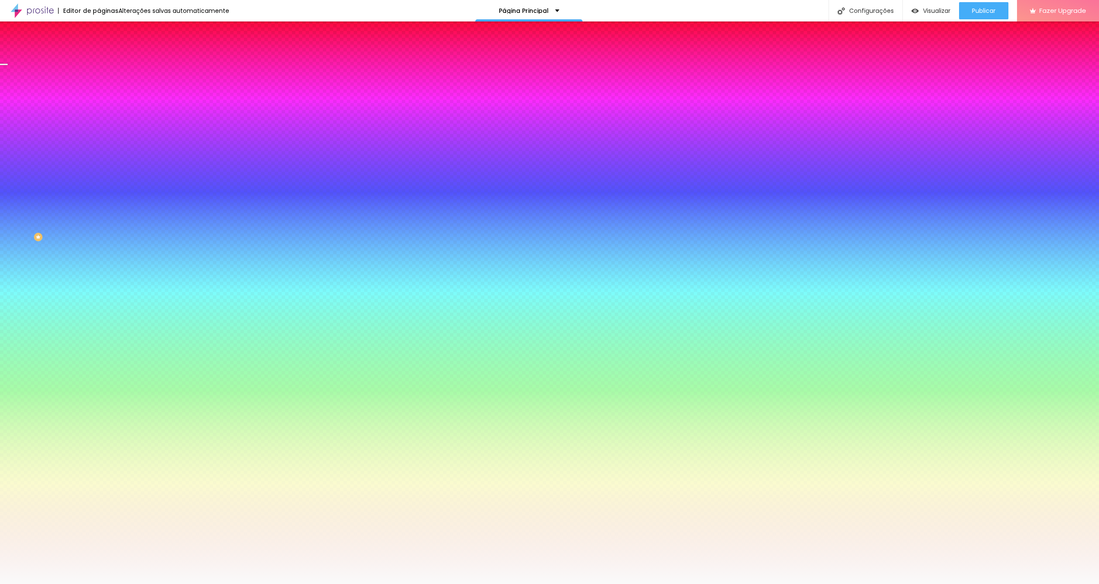
scroll to position [410, 0]
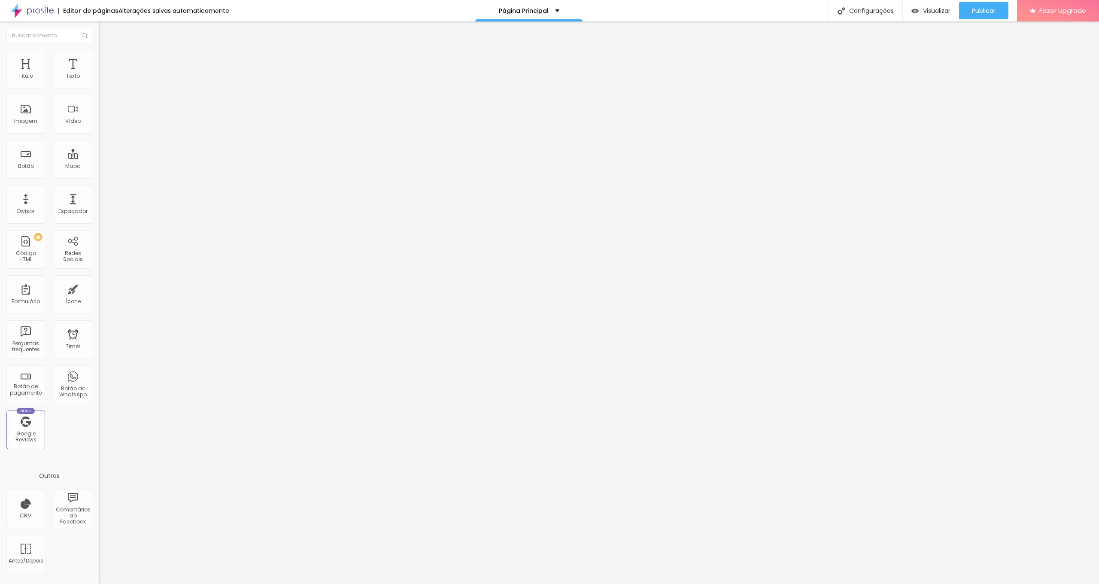
click at [105, 29] on img "button" at bounding box center [108, 31] width 7 height 7
click at [975, 10] on span "Publicar" at bounding box center [984, 10] width 24 height 7
click at [938, 15] on div "Visualizar" at bounding box center [923, 10] width 39 height 17
